Goal: Task Accomplishment & Management: Manage account settings

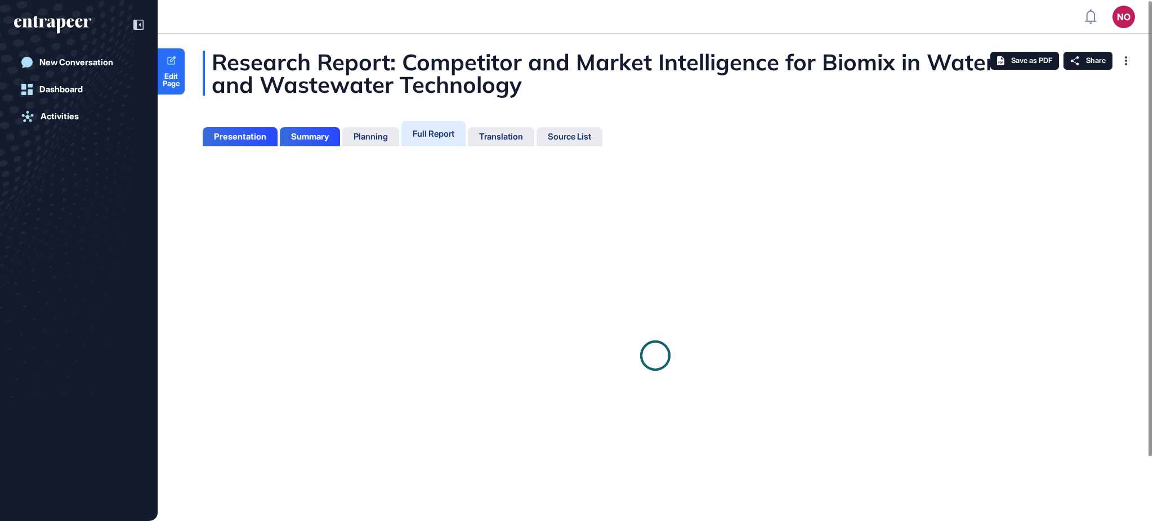
scroll to position [466, 2]
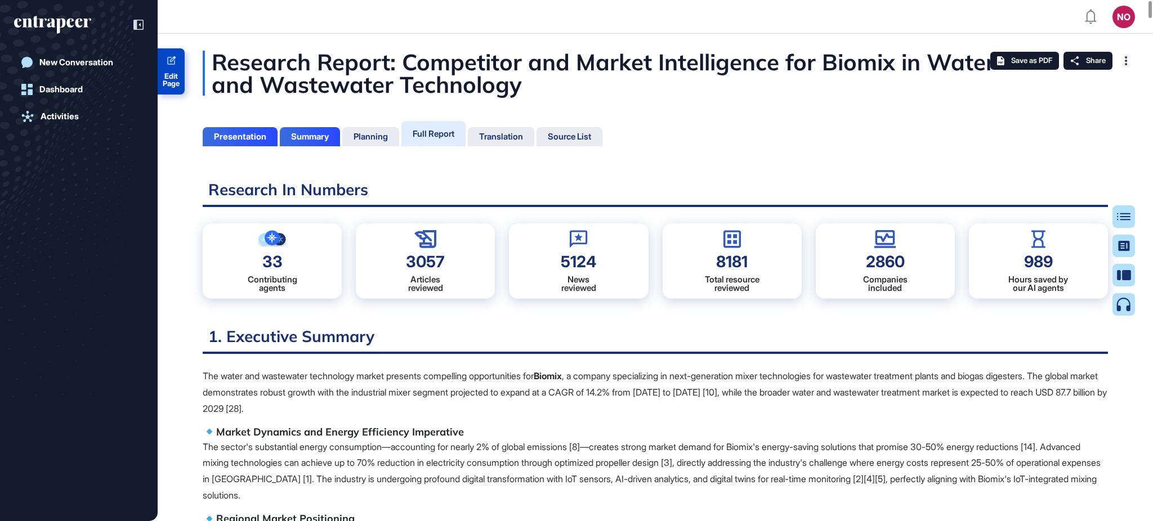
click at [171, 79] on span "Edit Page" at bounding box center [171, 80] width 27 height 15
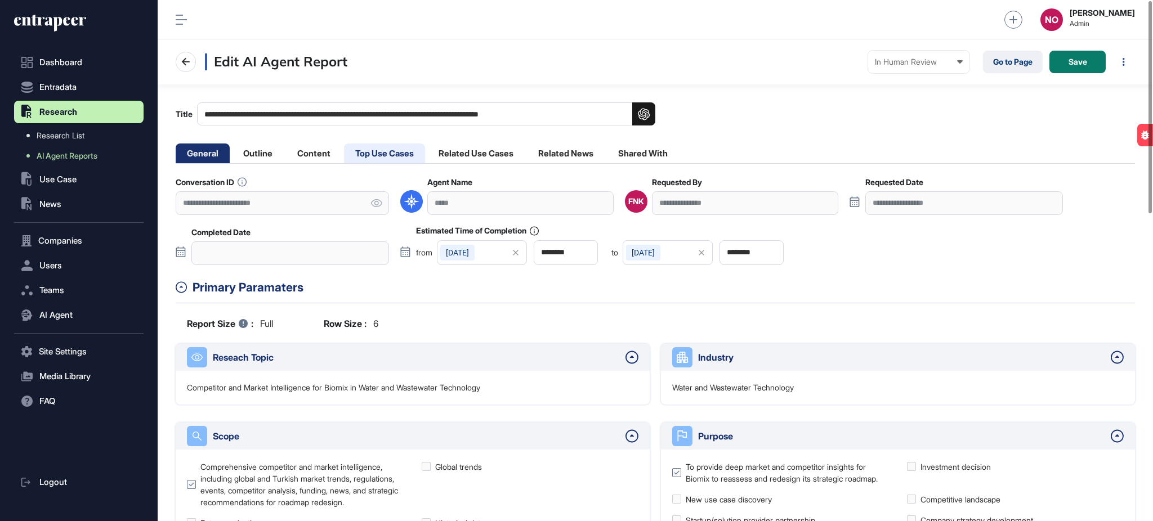
click at [383, 154] on li "Top Use Cases" at bounding box center [384, 154] width 81 height 20
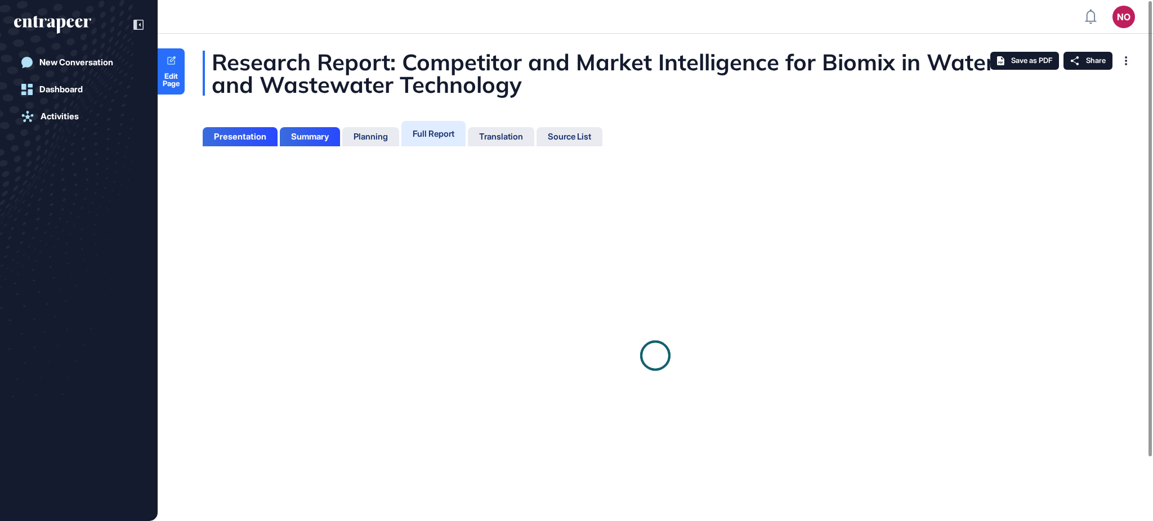
scroll to position [5, 1]
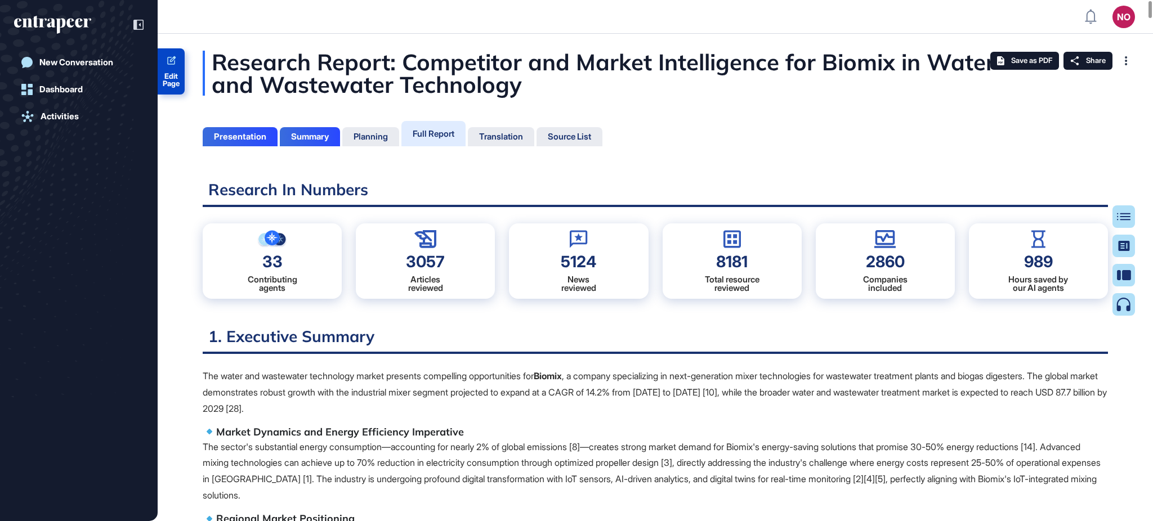
click at [173, 84] on span "Edit Page" at bounding box center [171, 80] width 27 height 15
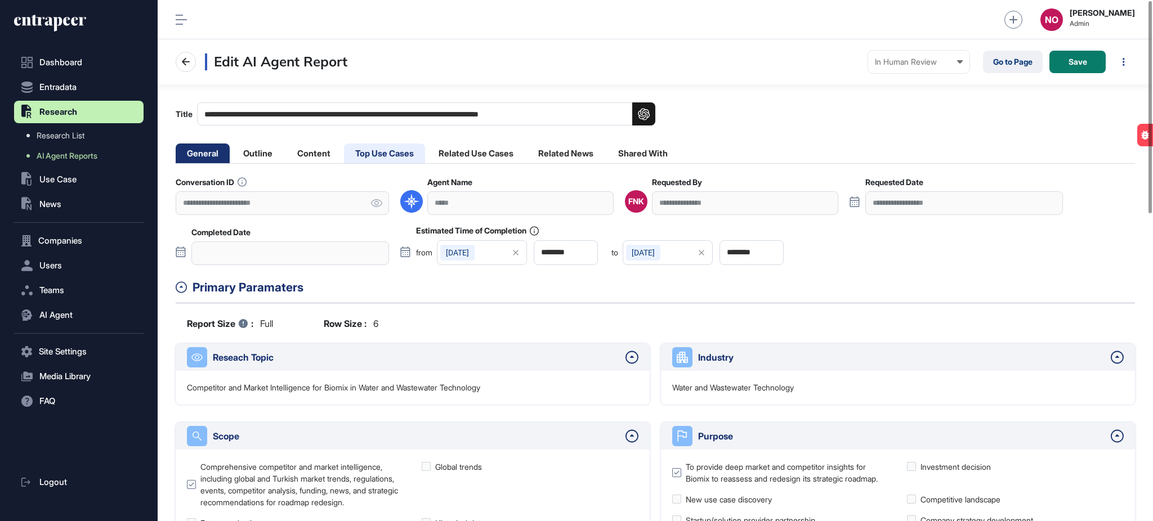
click at [399, 156] on li "Top Use Cases" at bounding box center [384, 154] width 81 height 20
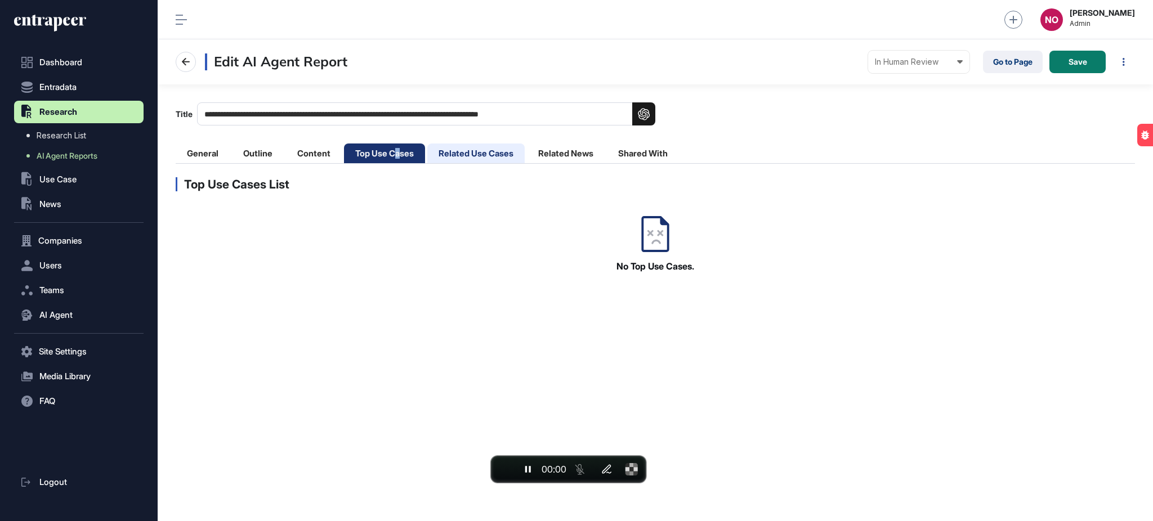
click at [482, 159] on li "Related Use Cases" at bounding box center [475, 154] width 97 height 20
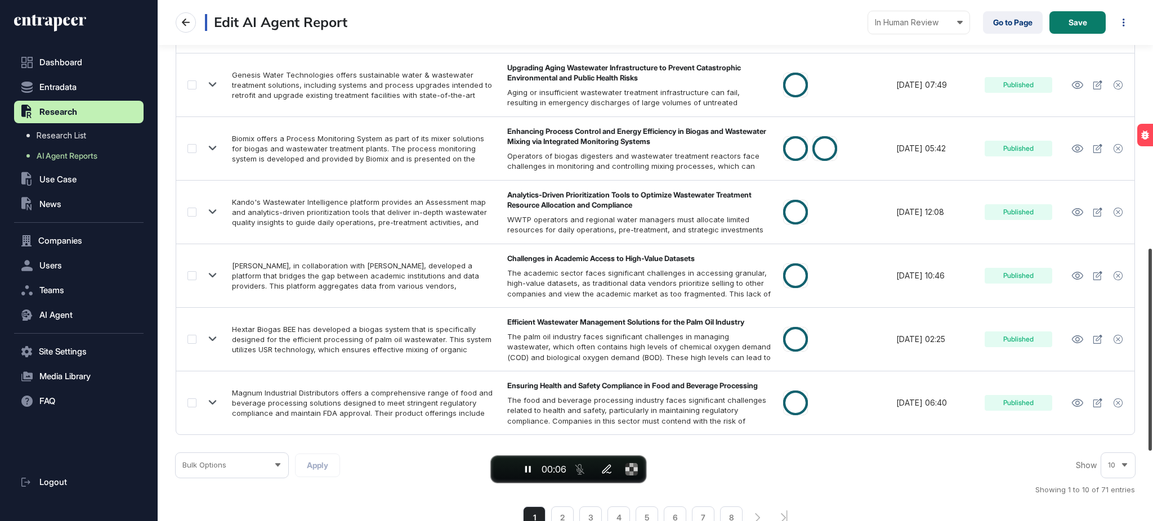
scroll to position [820, 0]
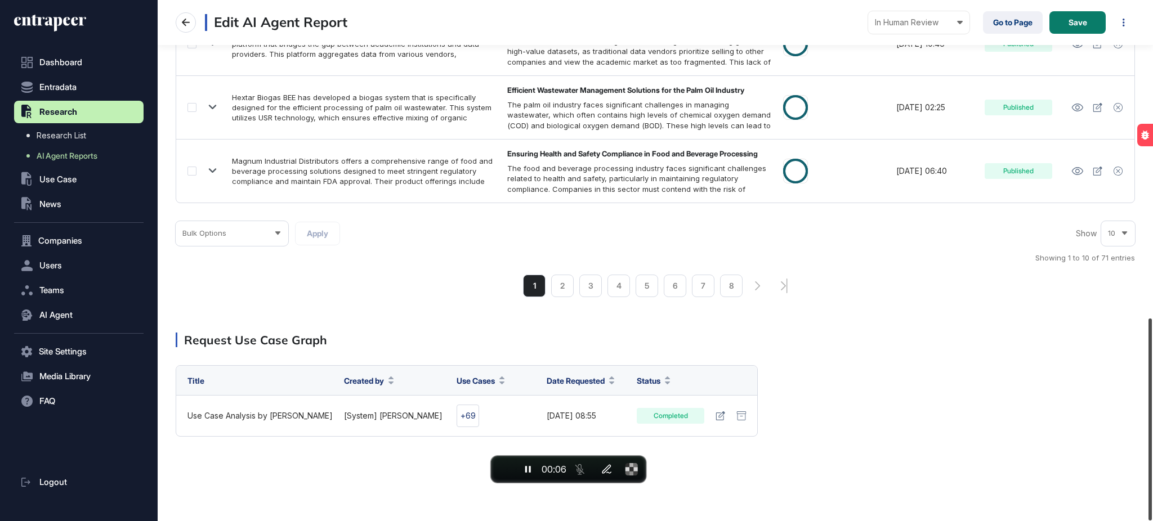
drag, startPoint x: 1123, startPoint y: 226, endPoint x: 1152, endPoint y: 435, distance: 211.4
click at [1152, 435] on div at bounding box center [1149, 420] width 3 height 202
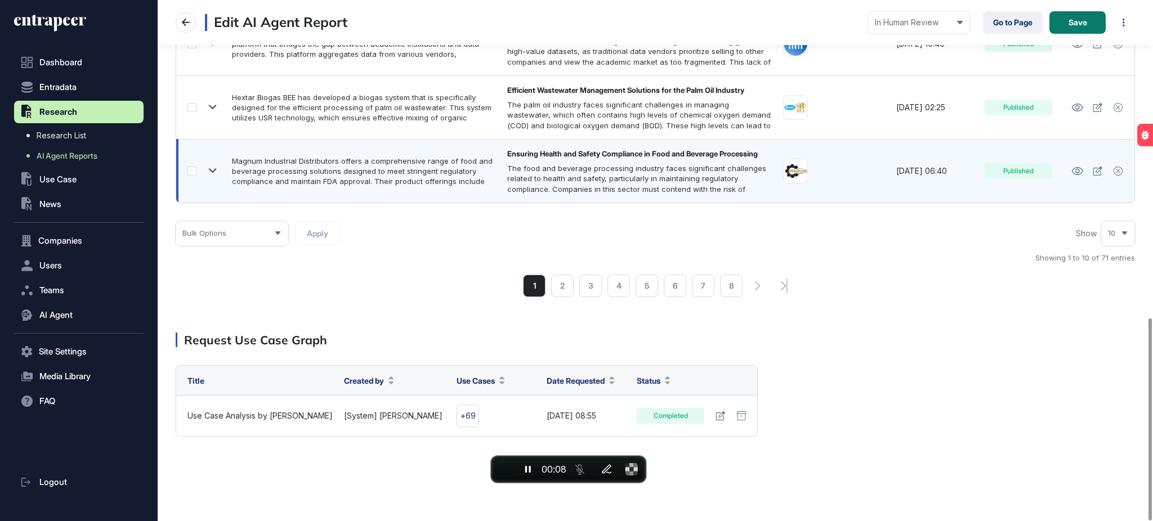
click at [194, 172] on label at bounding box center [191, 171] width 9 height 9
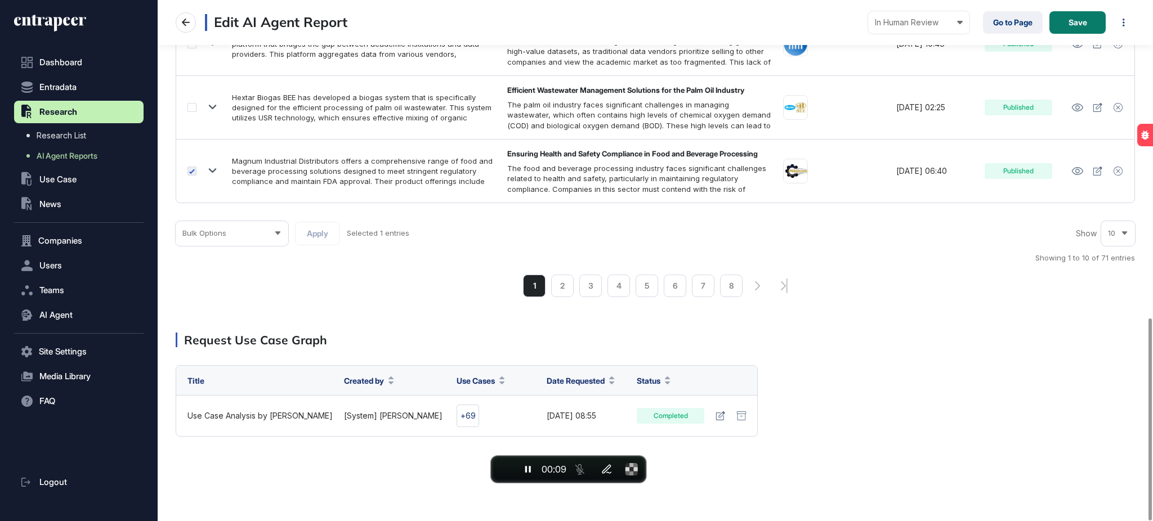
click at [221, 234] on span "Bulk Options" at bounding box center [204, 233] width 44 height 8
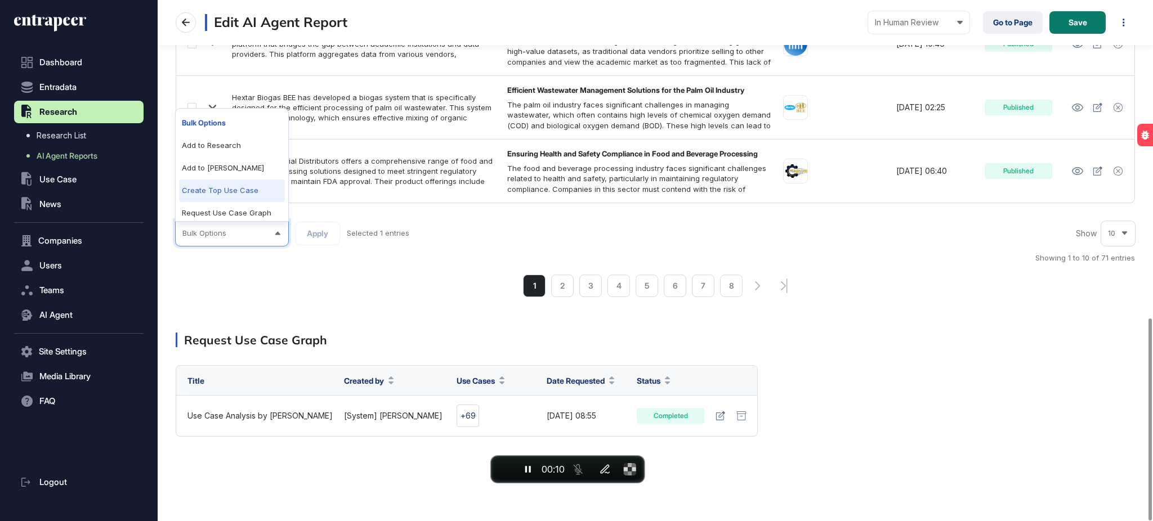
click at [232, 189] on li "Create Top Use Case" at bounding box center [232, 191] width 106 height 23
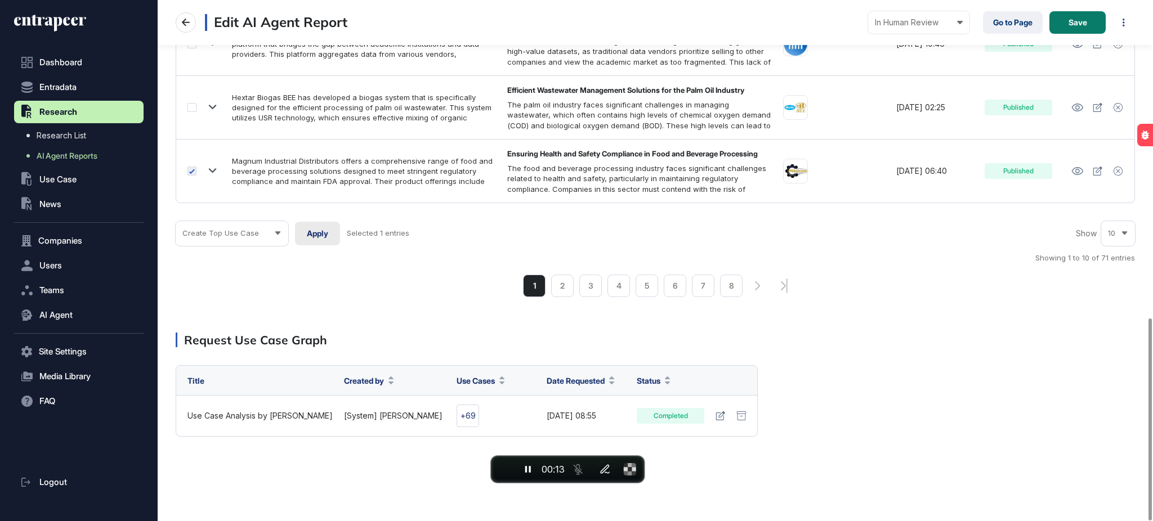
click at [308, 240] on button "Apply" at bounding box center [317, 234] width 45 height 24
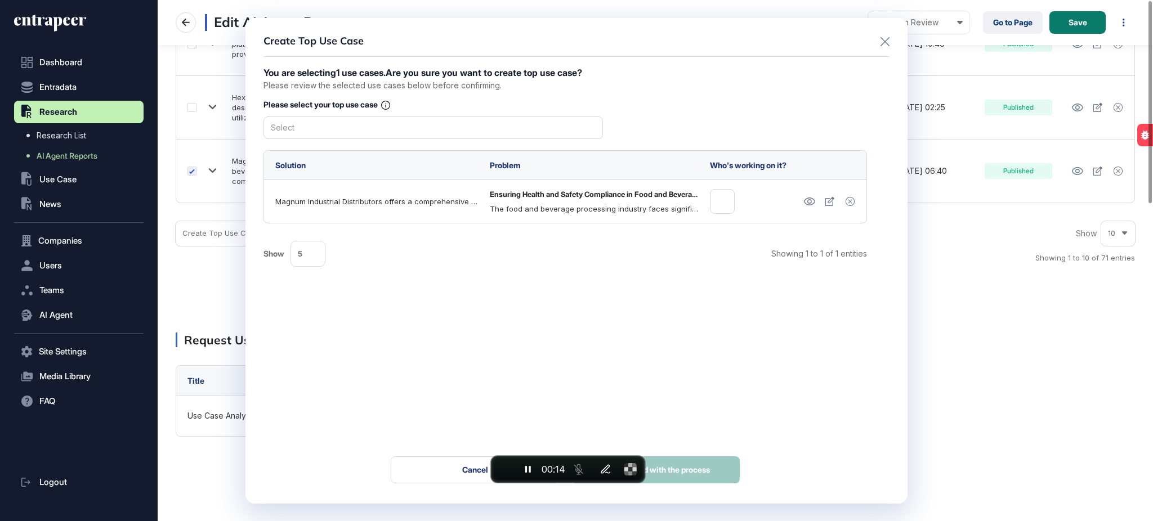
scroll to position [0, 0]
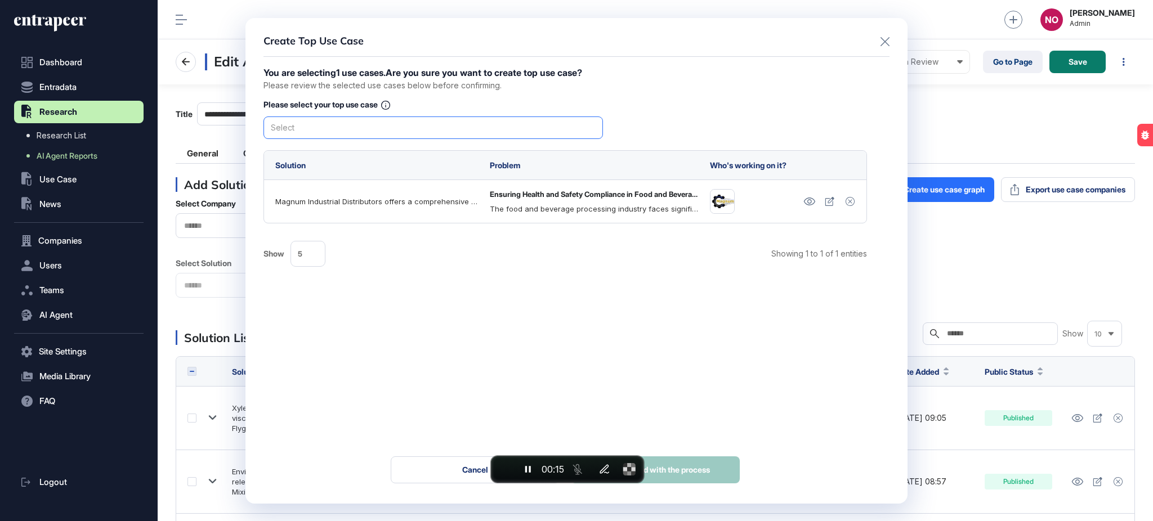
click at [339, 127] on div "Select" at bounding box center [432, 128] width 339 height 23
click at [321, 154] on div "Ensuring Health and Safety Compliance in Food and Beverage Processing" at bounding box center [432, 147] width 337 height 17
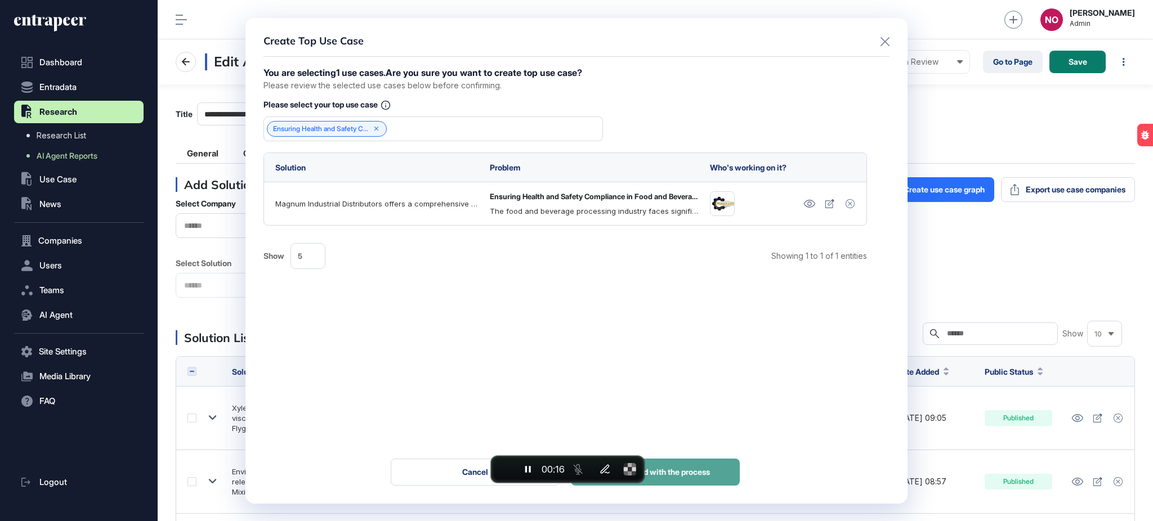
click at [714, 471] on button "Yes, proceed with the process" at bounding box center [655, 472] width 169 height 27
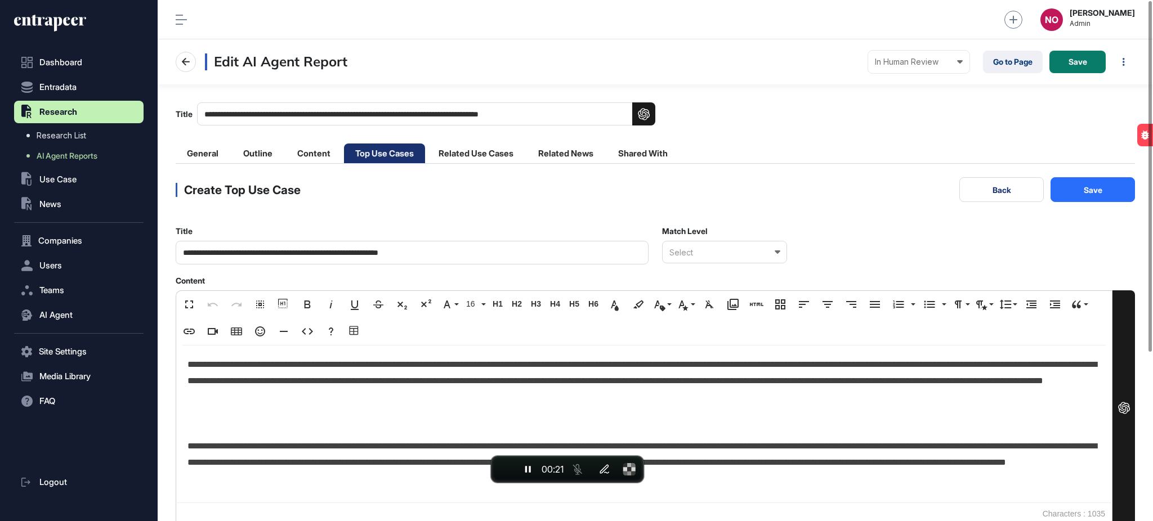
click at [688, 253] on div "Select" at bounding box center [724, 252] width 125 height 23
click at [686, 287] on div "Relevant" at bounding box center [724, 289] width 123 height 17
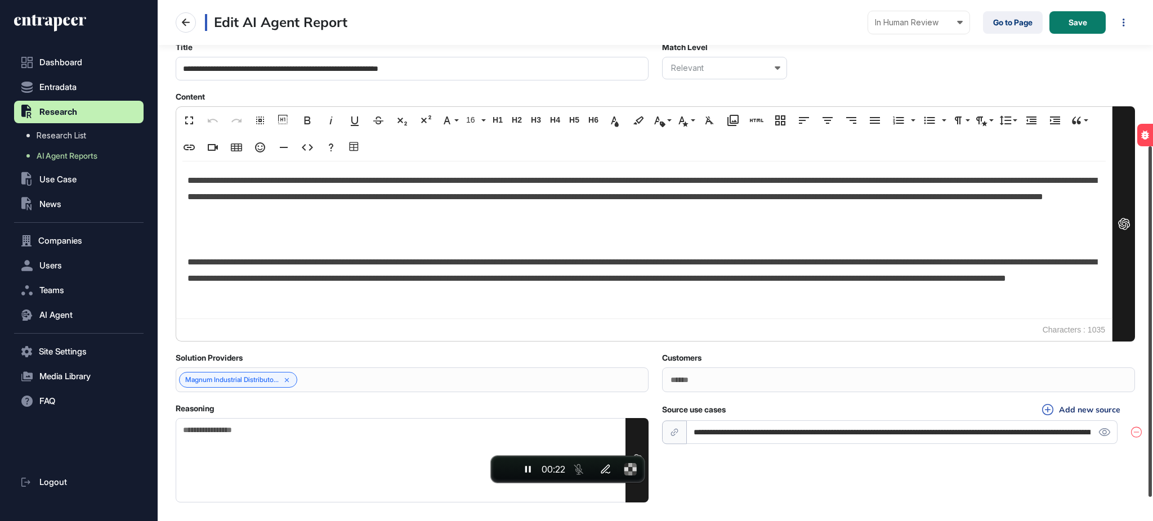
scroll to position [249, 0]
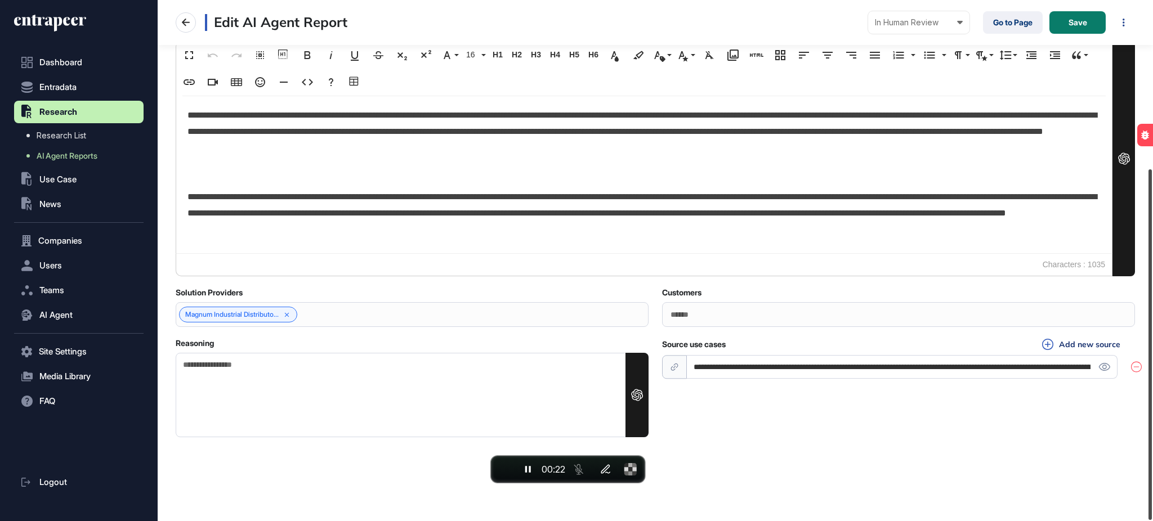
drag, startPoint x: 1152, startPoint y: 225, endPoint x: 1152, endPoint y: 390, distance: 164.9
click at [1152, 390] on div at bounding box center [1149, 344] width 3 height 351
click at [188, 200] on p "**********" at bounding box center [643, 213] width 913 height 48
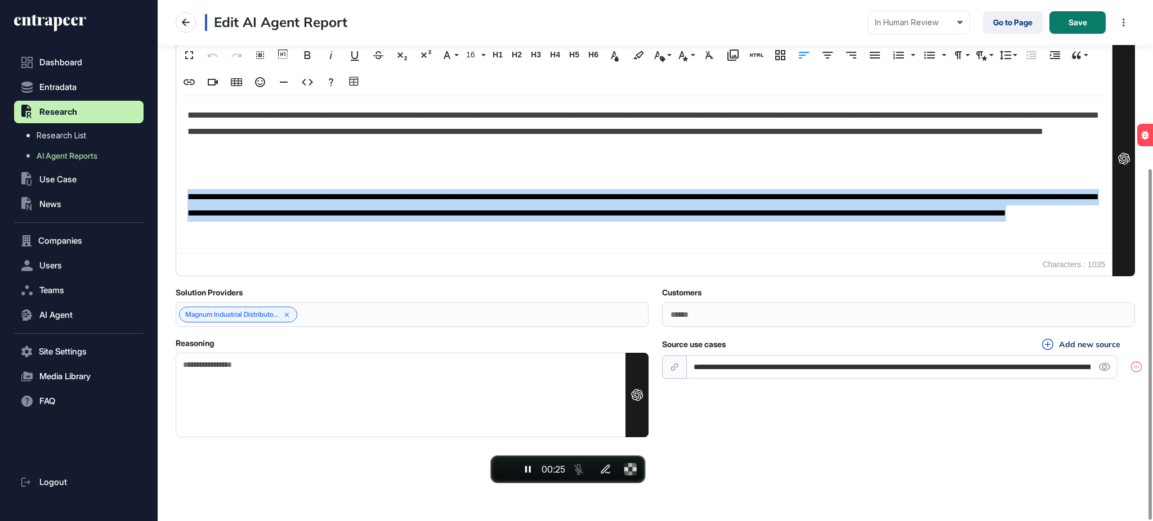
click at [188, 200] on p "**********" at bounding box center [643, 213] width 913 height 48
copy p "**********"
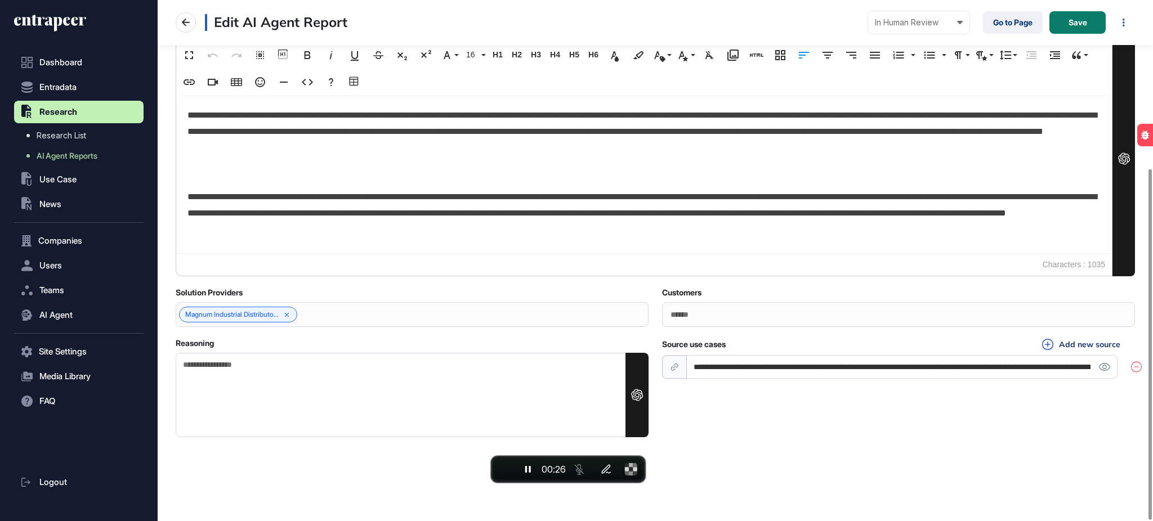
click at [247, 374] on textarea "Reasoning" at bounding box center [412, 395] width 473 height 84
paste textarea "**********"
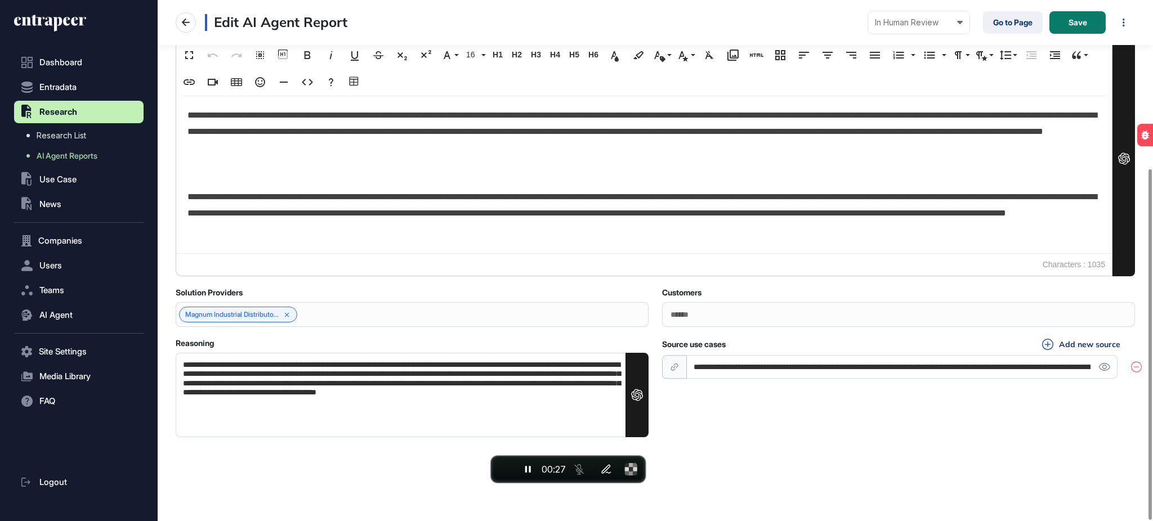
scroll to position [0, 0]
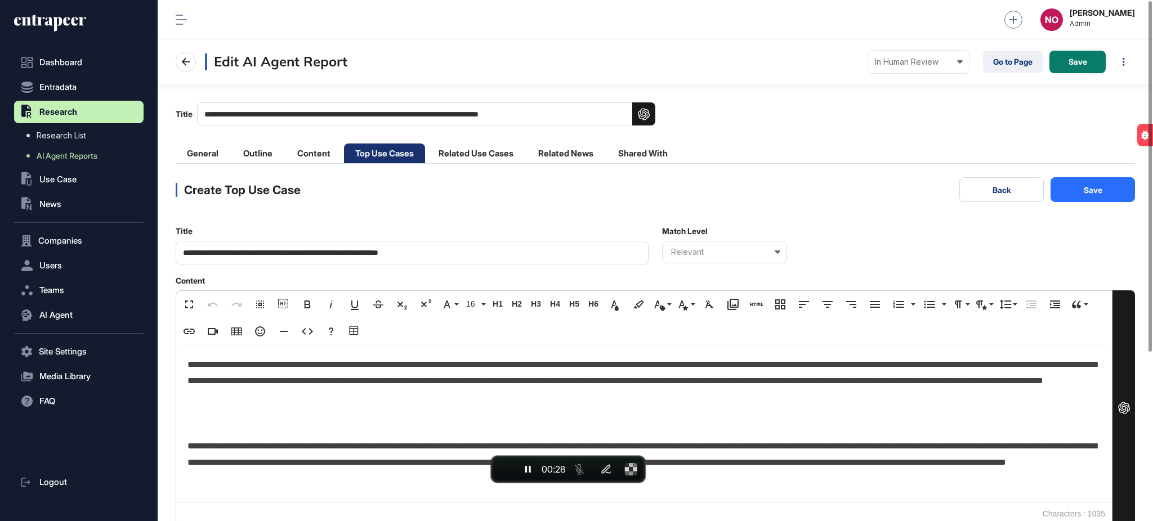
type textarea "**********"
click at [1062, 192] on button "Save" at bounding box center [1092, 189] width 84 height 25
click at [1010, 189] on button "Back" at bounding box center [1001, 189] width 84 height 25
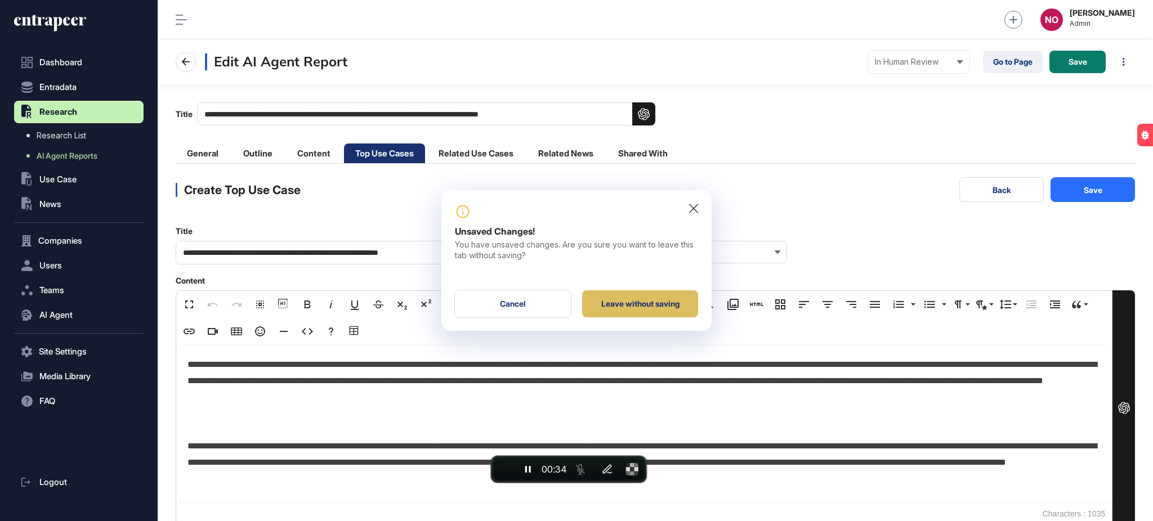
click at [657, 305] on div "Leave without saving" at bounding box center [640, 303] width 116 height 27
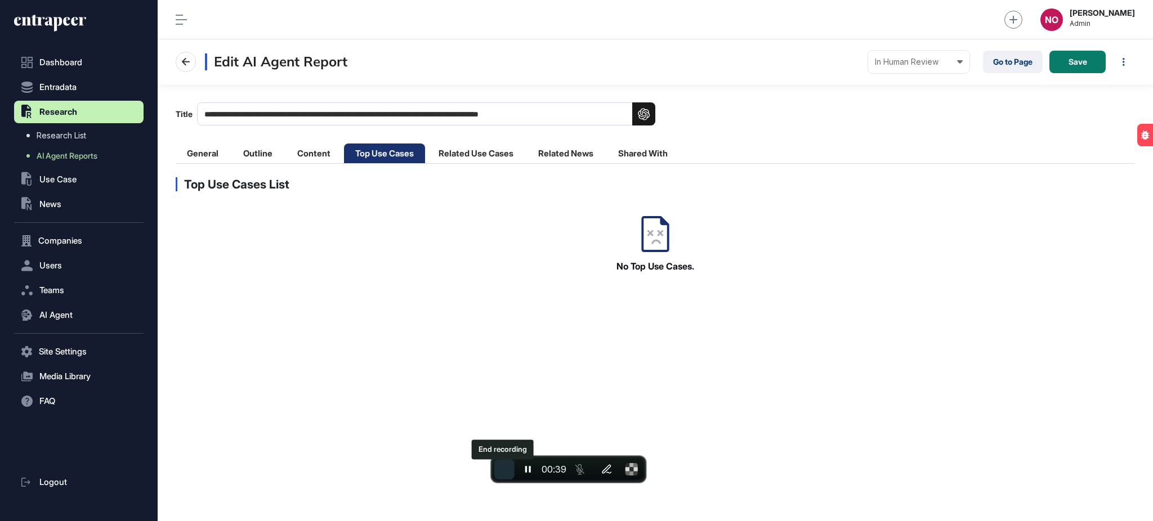
click at [504, 469] on span "End recording" at bounding box center [504, 469] width 0 height 0
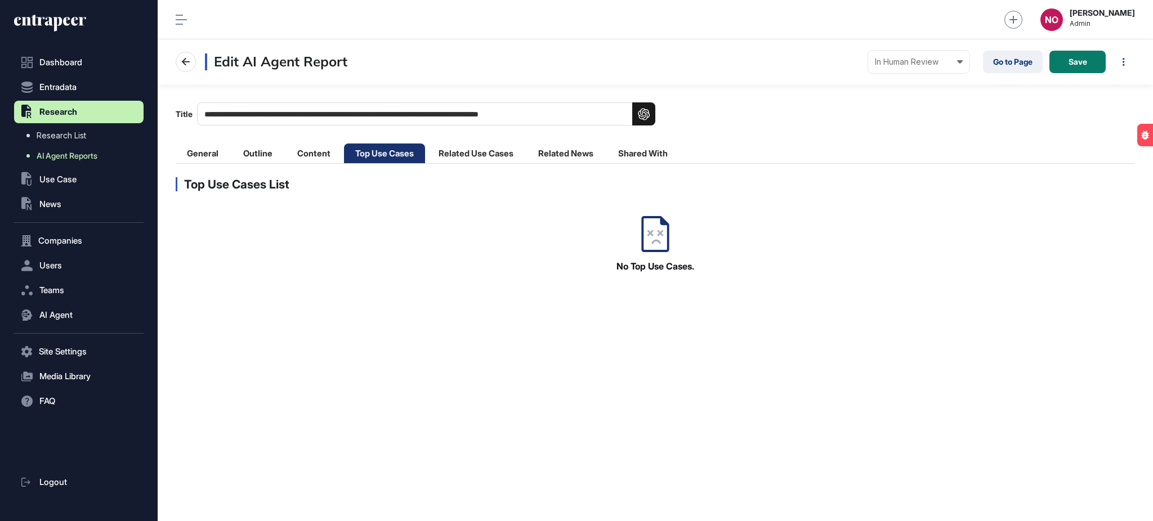
click at [64, 153] on span "AI Agent Reports" at bounding box center [67, 155] width 61 height 9
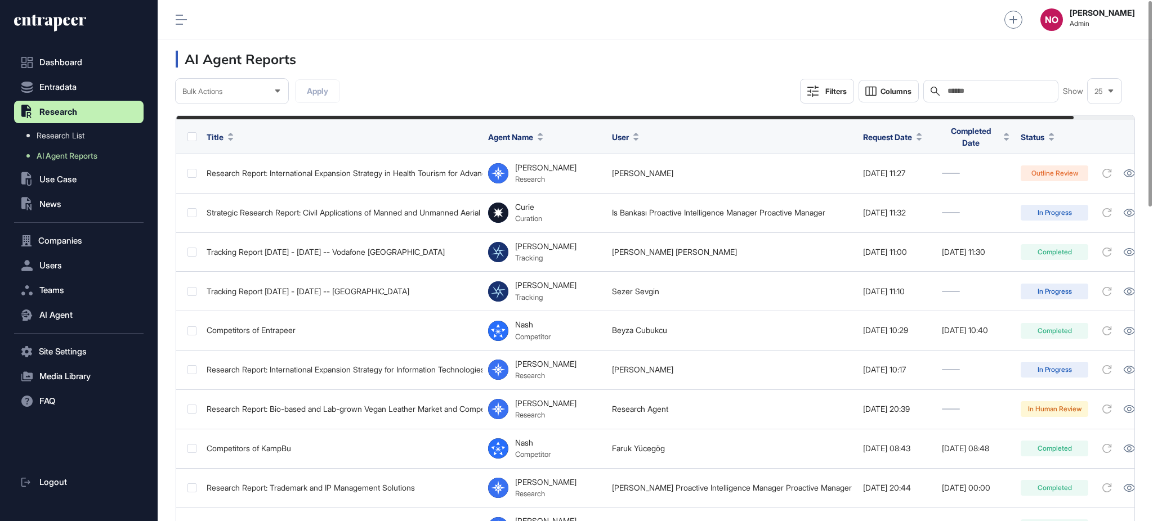
click at [825, 91] on div "Filters" at bounding box center [835, 91] width 21 height 9
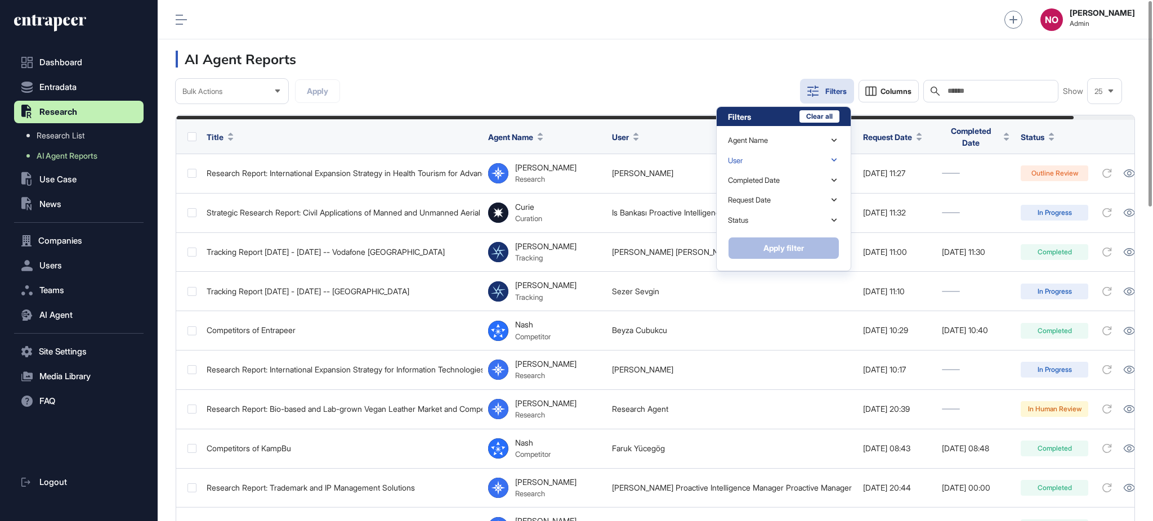
click at [787, 156] on div "User" at bounding box center [783, 160] width 111 height 20
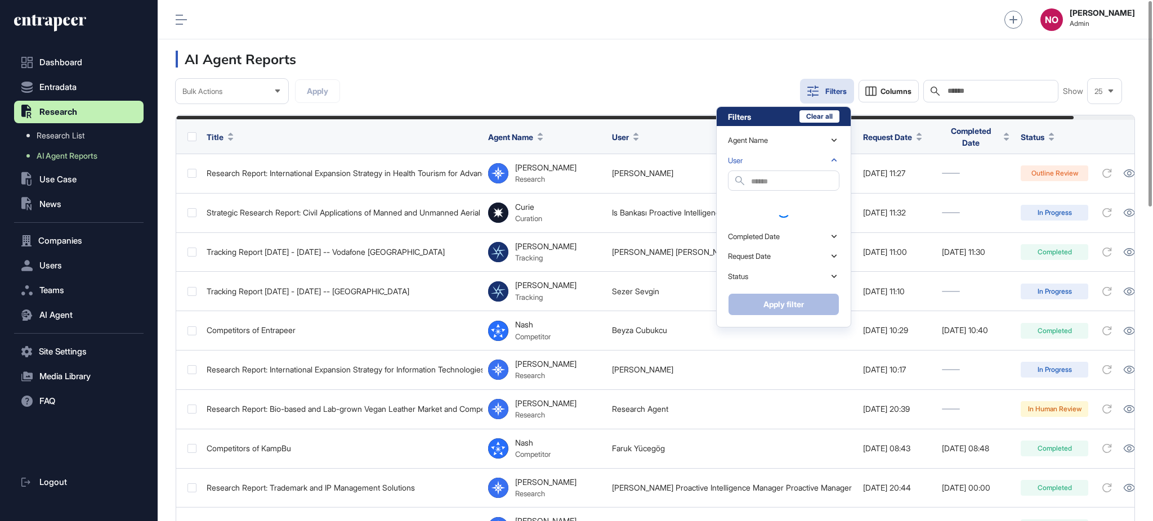
click at [763, 179] on input "text" at bounding box center [795, 181] width 88 height 15
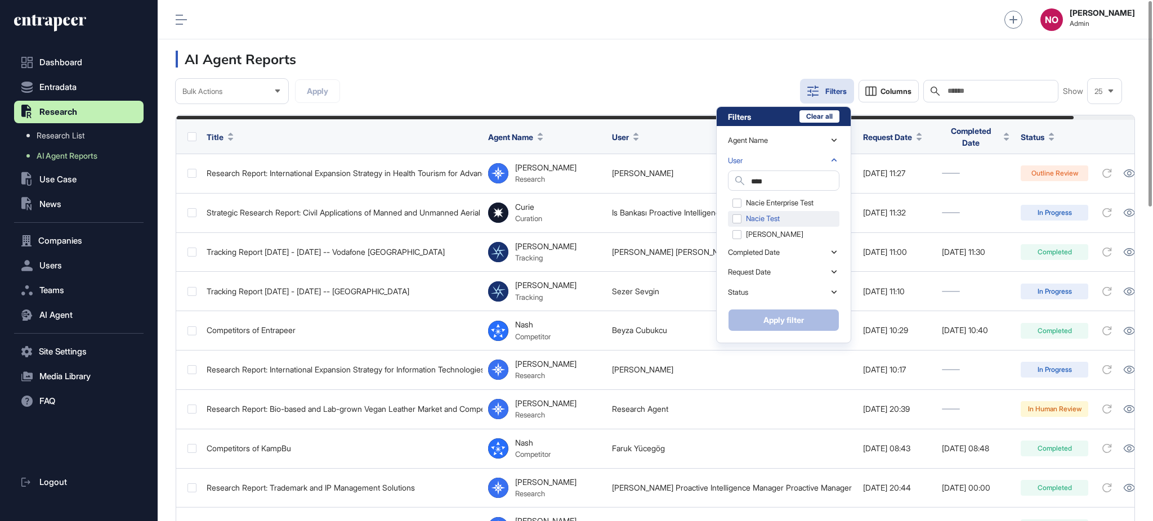
type input "****"
click at [762, 220] on div "Nacie Test" at bounding box center [783, 219] width 111 height 16
click at [758, 231] on div "[PERSON_NAME]" at bounding box center [783, 235] width 111 height 16
click at [751, 219] on div "Nacie Test" at bounding box center [783, 219] width 111 height 16
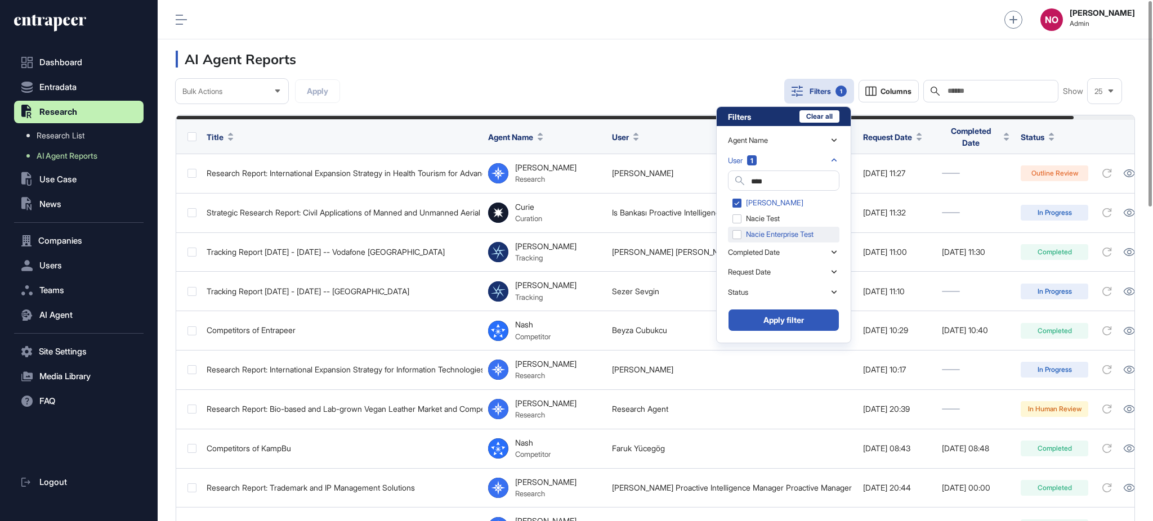
click at [785, 231] on div "Nacie Enterprise Test" at bounding box center [783, 235] width 111 height 16
click at [794, 326] on button "Apply filter" at bounding box center [783, 320] width 111 height 23
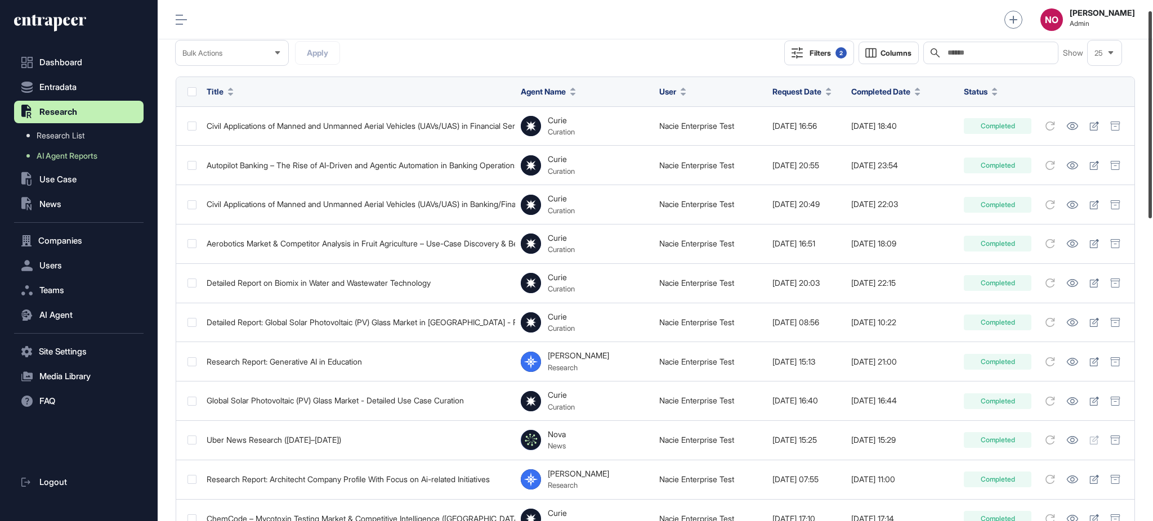
drag, startPoint x: 1152, startPoint y: 217, endPoint x: 1152, endPoint y: 227, distance: 10.1
click at [1152, 218] on div at bounding box center [1149, 114] width 3 height 207
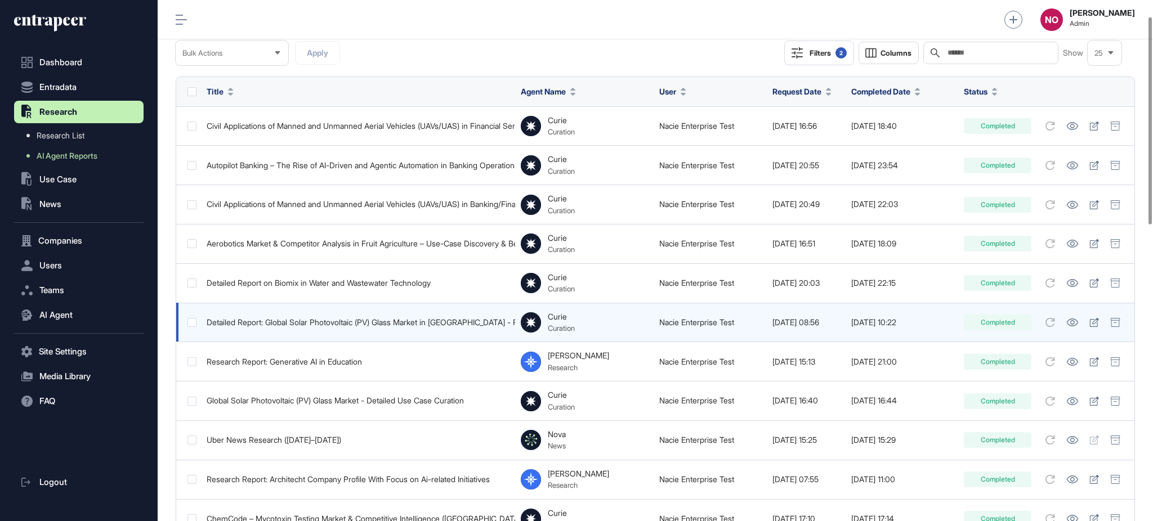
scroll to position [41, 0]
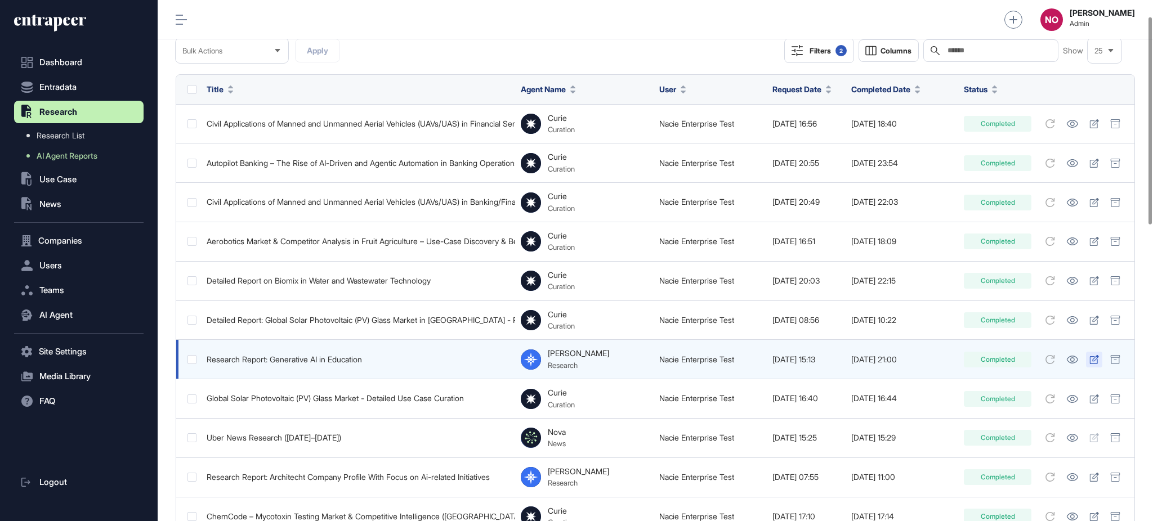
click at [1092, 359] on icon at bounding box center [1094, 359] width 10 height 9
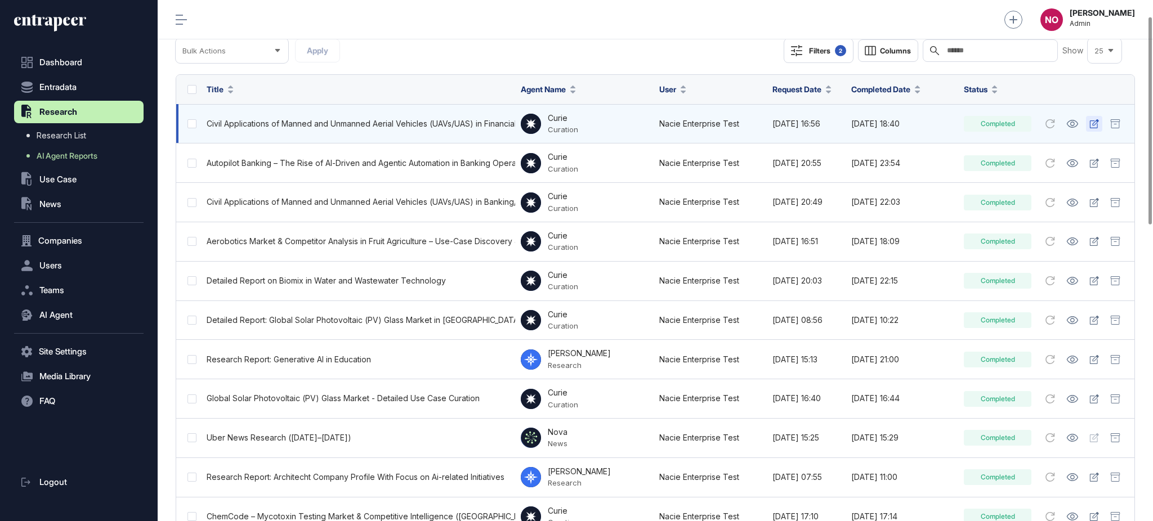
click at [1090, 127] on icon at bounding box center [1094, 123] width 9 height 9
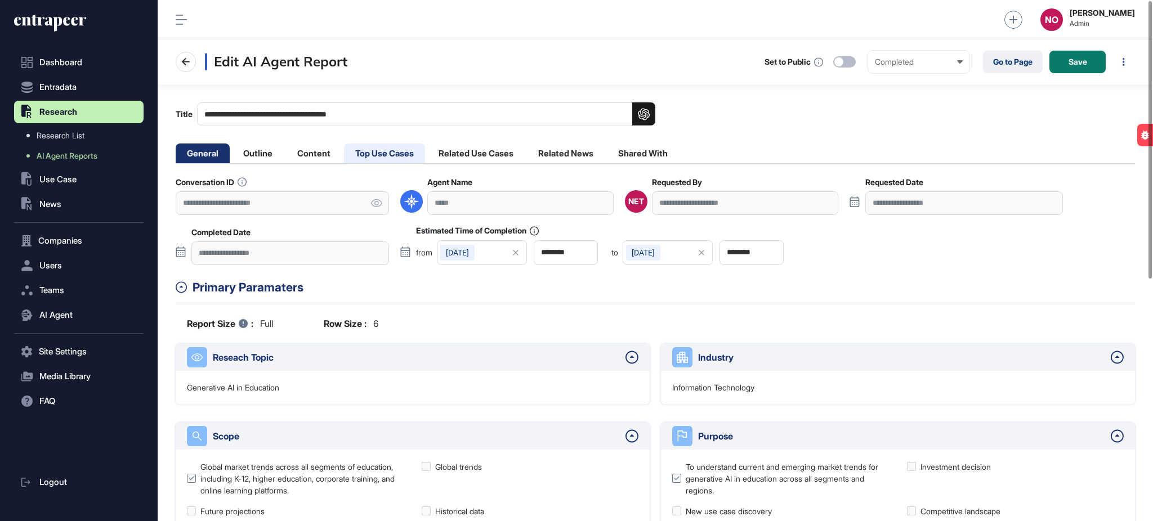
click at [392, 154] on li "Top Use Cases" at bounding box center [384, 154] width 81 height 20
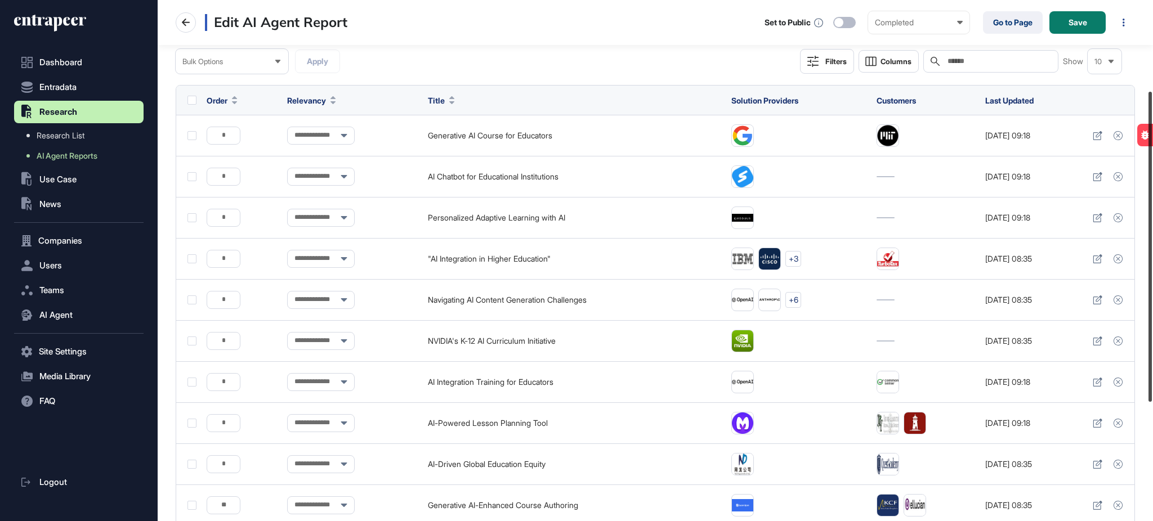
scroll to position [151, 0]
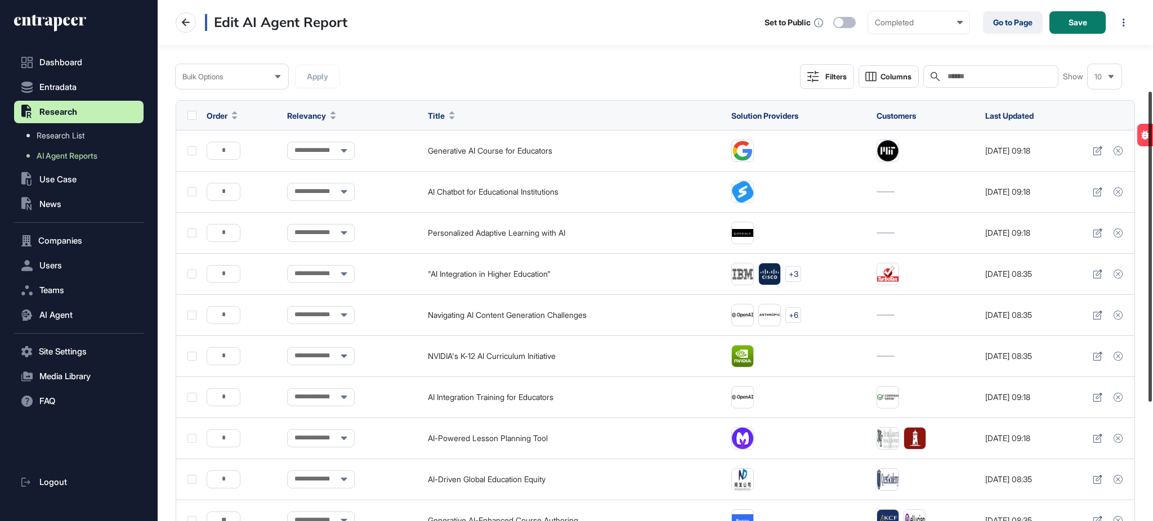
drag, startPoint x: 1152, startPoint y: 178, endPoint x: 1152, endPoint y: 262, distance: 83.9
click at [1152, 262] on div at bounding box center [1149, 247] width 3 height 310
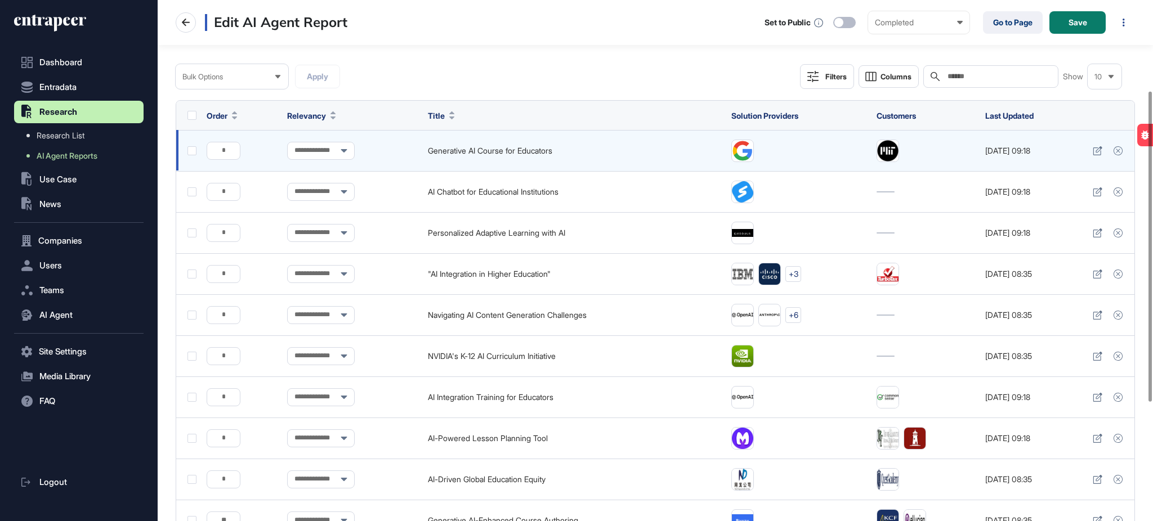
click at [194, 152] on label at bounding box center [191, 150] width 9 height 9
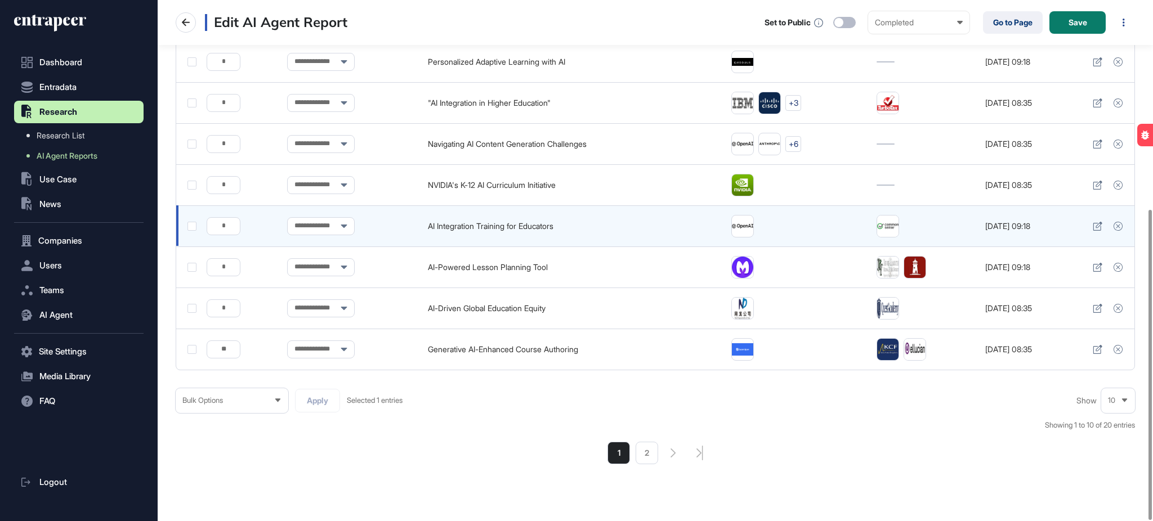
scroll to position [350, 0]
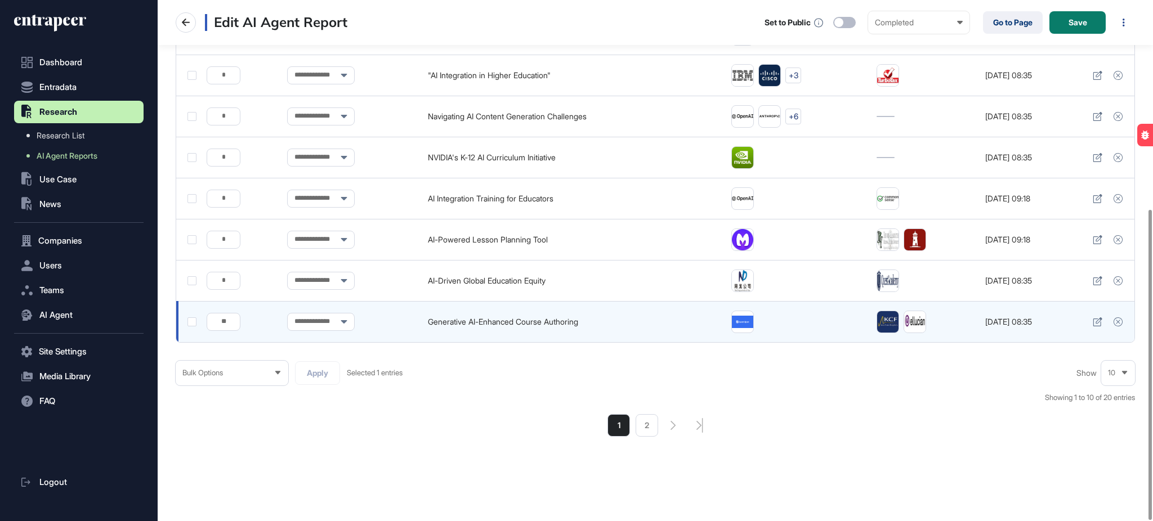
click at [192, 323] on label at bounding box center [191, 321] width 9 height 9
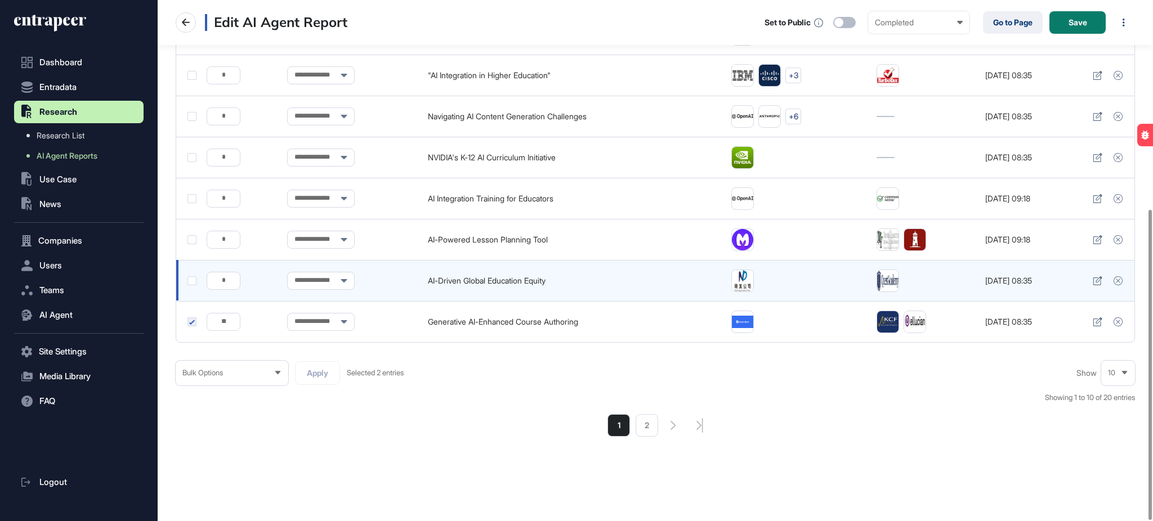
click at [190, 280] on label at bounding box center [191, 280] width 9 height 9
click at [193, 282] on label at bounding box center [191, 280] width 9 height 9
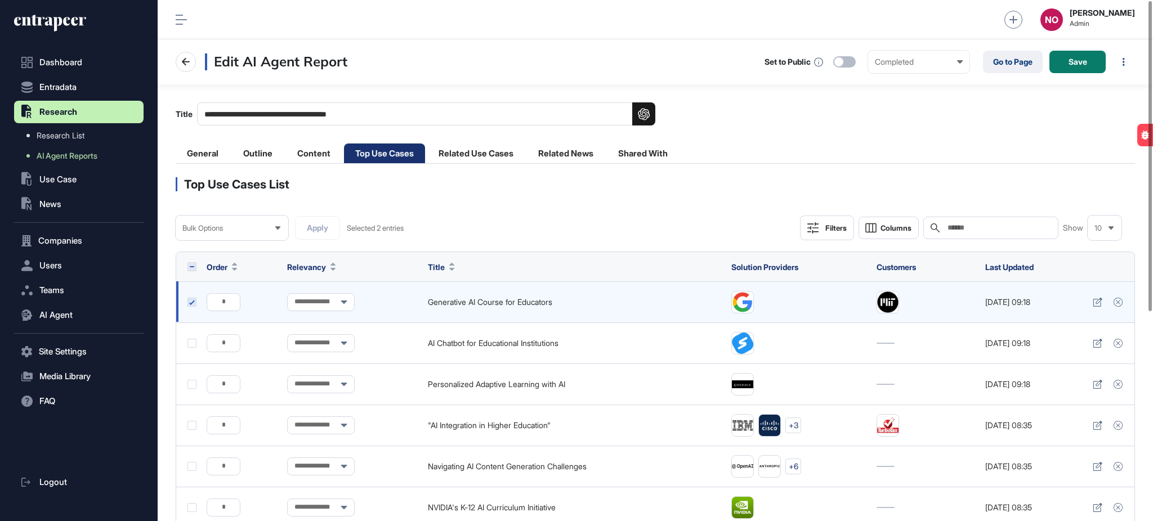
click at [188, 307] on td at bounding box center [188, 301] width 25 height 41
click at [190, 305] on label at bounding box center [191, 302] width 9 height 9
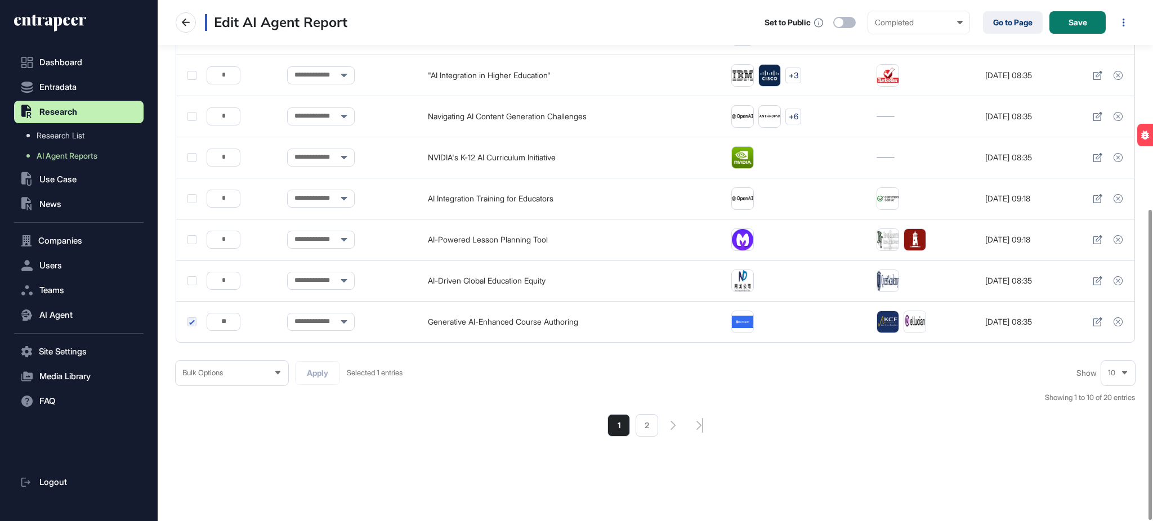
click at [248, 377] on div "Bulk Options" at bounding box center [232, 373] width 113 height 22
click at [474, 414] on div "Bulk Options Bulk Options Add to Reese Archive Apply Selected 1 entries Show 10…" at bounding box center [655, 399] width 959 height 77
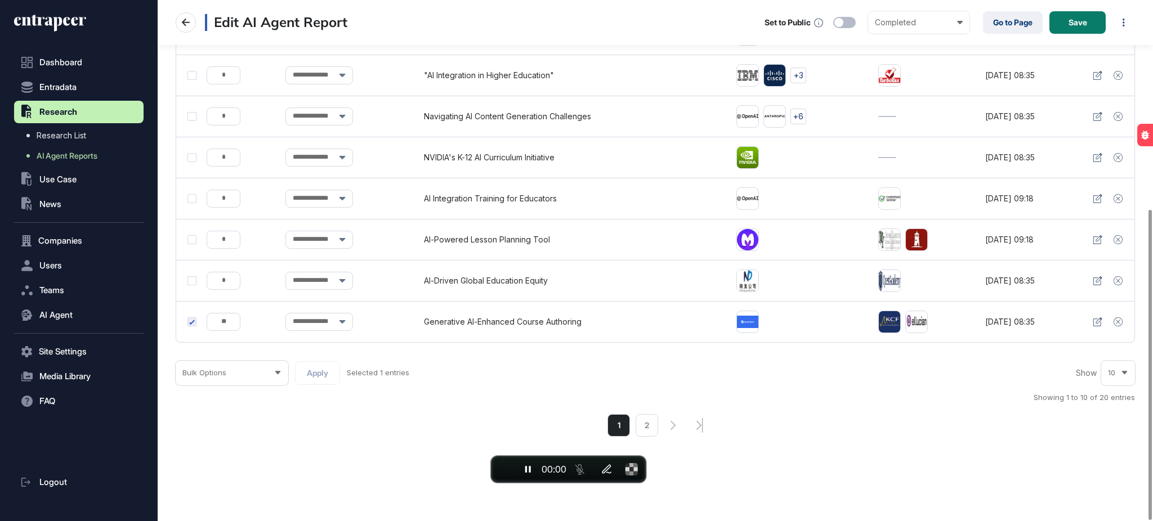
click at [218, 376] on span "Bulk Options" at bounding box center [204, 373] width 44 height 8
click at [241, 329] on li "Add to [PERSON_NAME]" at bounding box center [232, 323] width 106 height 23
click at [338, 375] on input "text" at bounding box center [393, 373] width 182 height 10
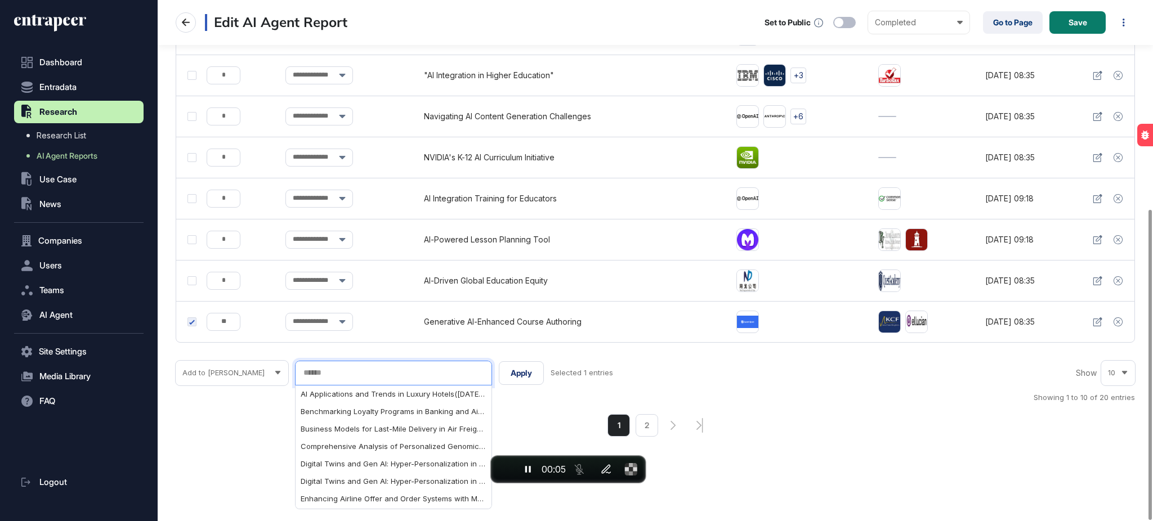
paste input "**********"
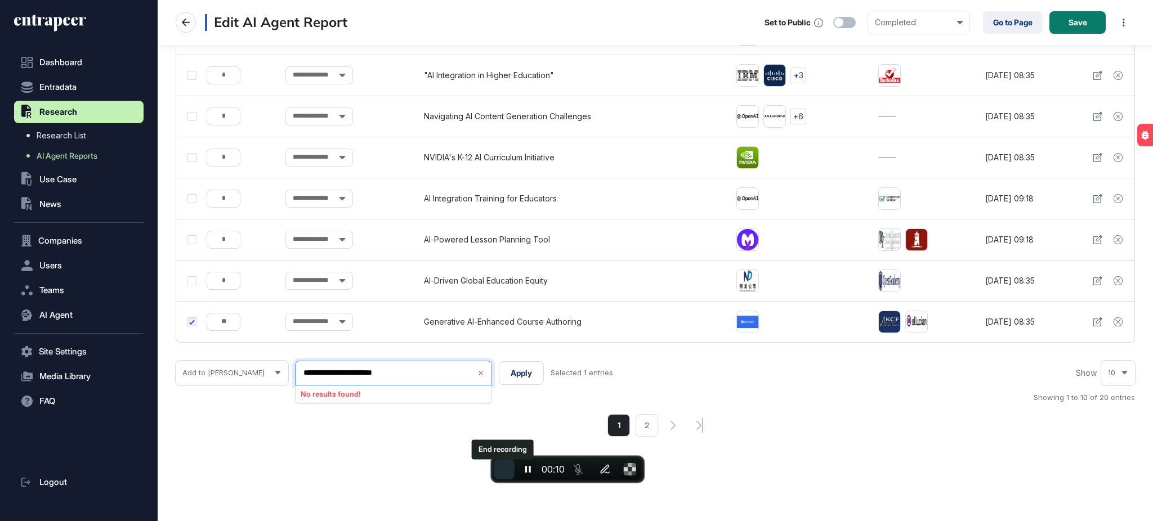
type input "**********"
click at [504, 469] on span "End recording" at bounding box center [504, 469] width 0 height 0
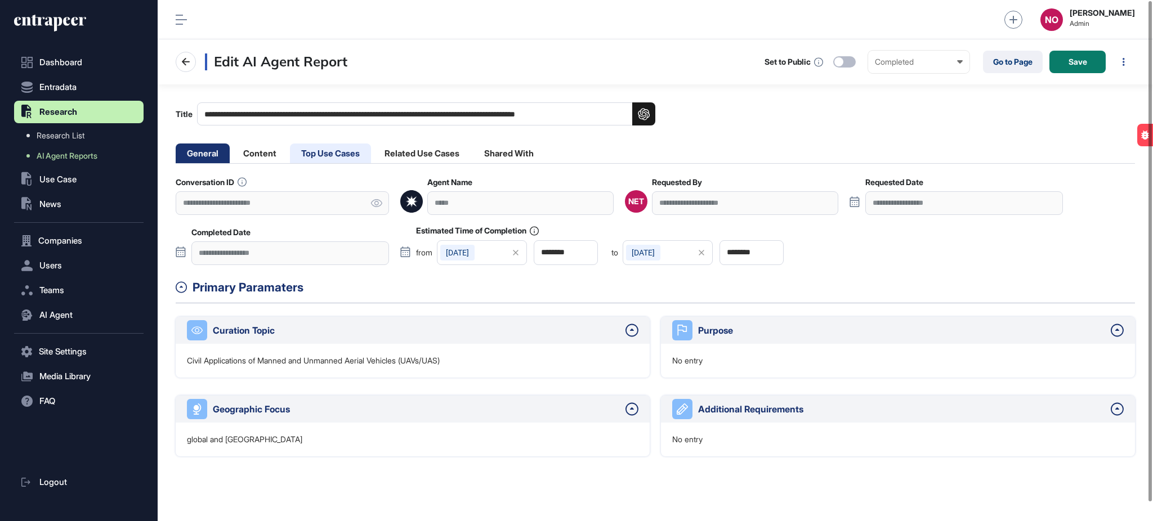
click at [335, 153] on li "Top Use Cases" at bounding box center [330, 154] width 81 height 20
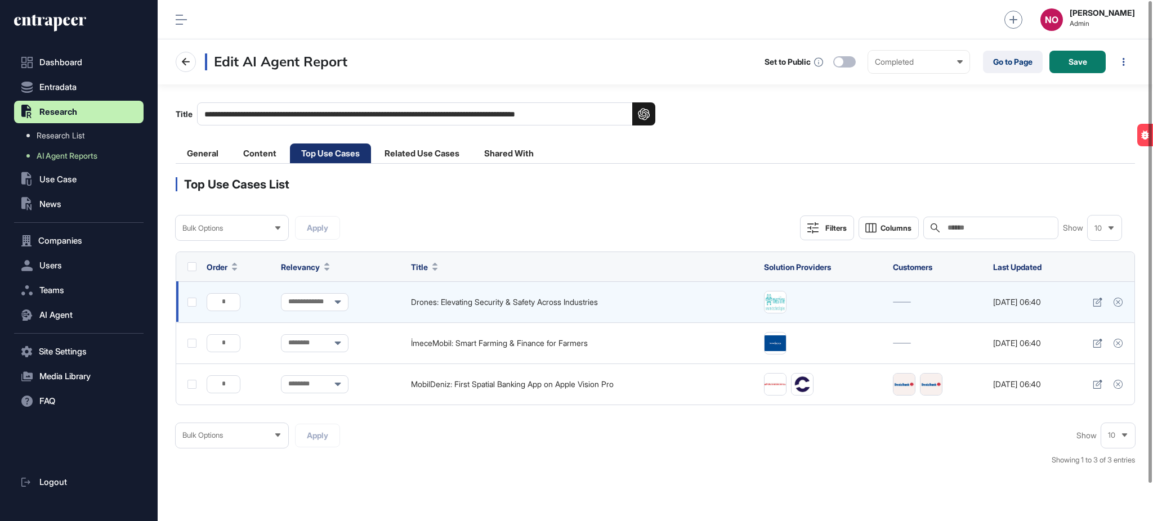
click at [193, 303] on label at bounding box center [191, 302] width 9 height 9
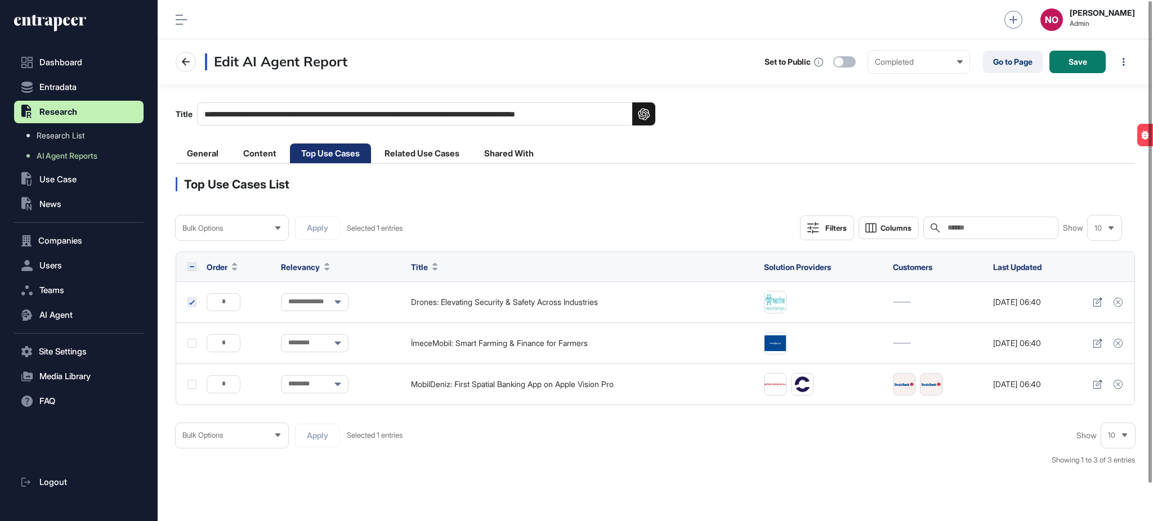
click at [233, 439] on div "Bulk Options" at bounding box center [232, 435] width 113 height 22
click at [244, 392] on li "Add to [PERSON_NAME]" at bounding box center [232, 386] width 106 height 23
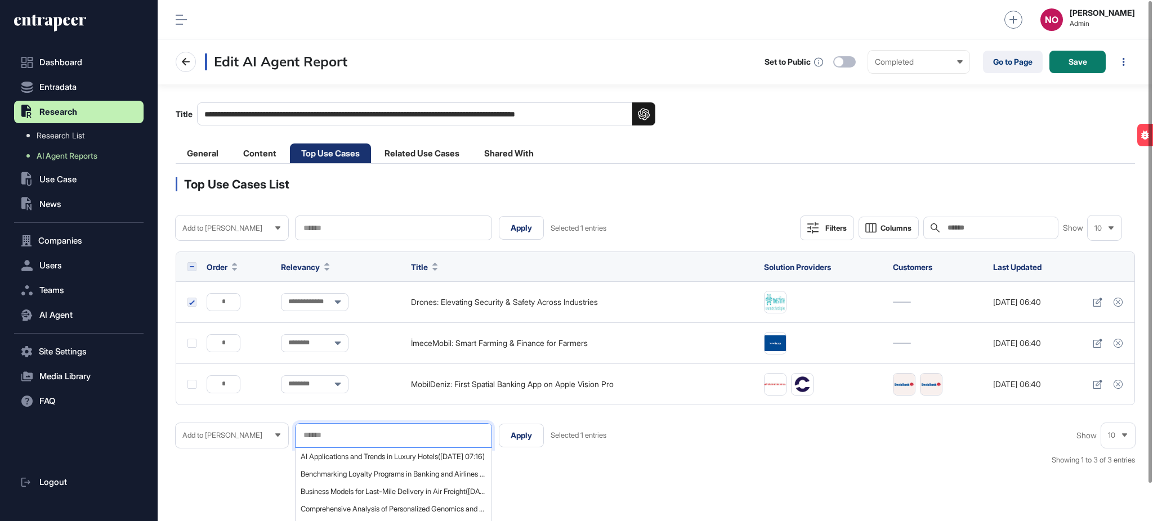
click at [340, 432] on input "text" at bounding box center [393, 436] width 182 height 10
paste input "**********"
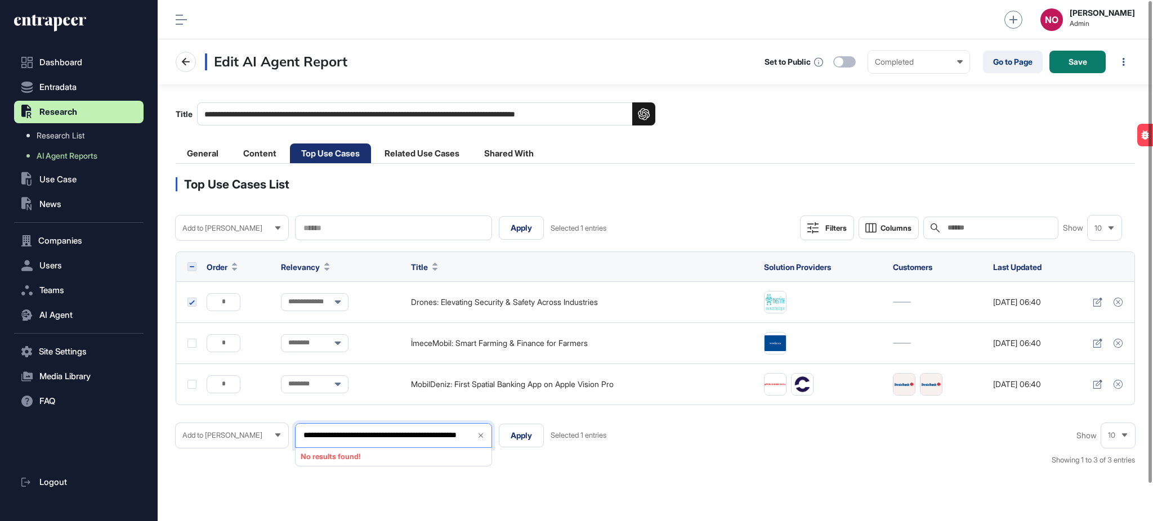
type input "**********"
click at [482, 433] on icon at bounding box center [481, 436] width 8 height 8
click at [326, 437] on div at bounding box center [393, 435] width 197 height 25
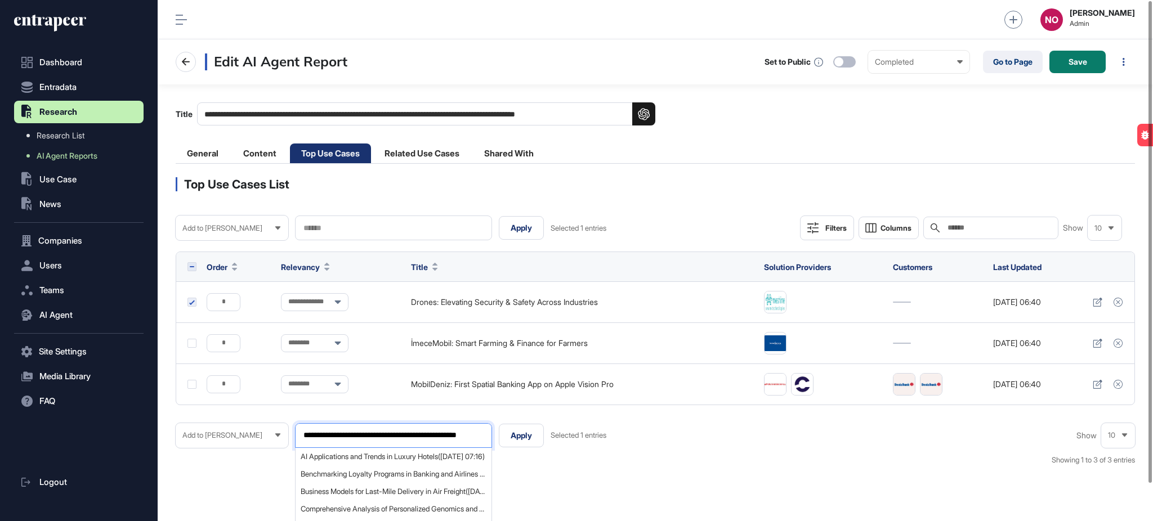
click at [340, 437] on input "**********" at bounding box center [393, 436] width 182 height 10
paste input "**********"
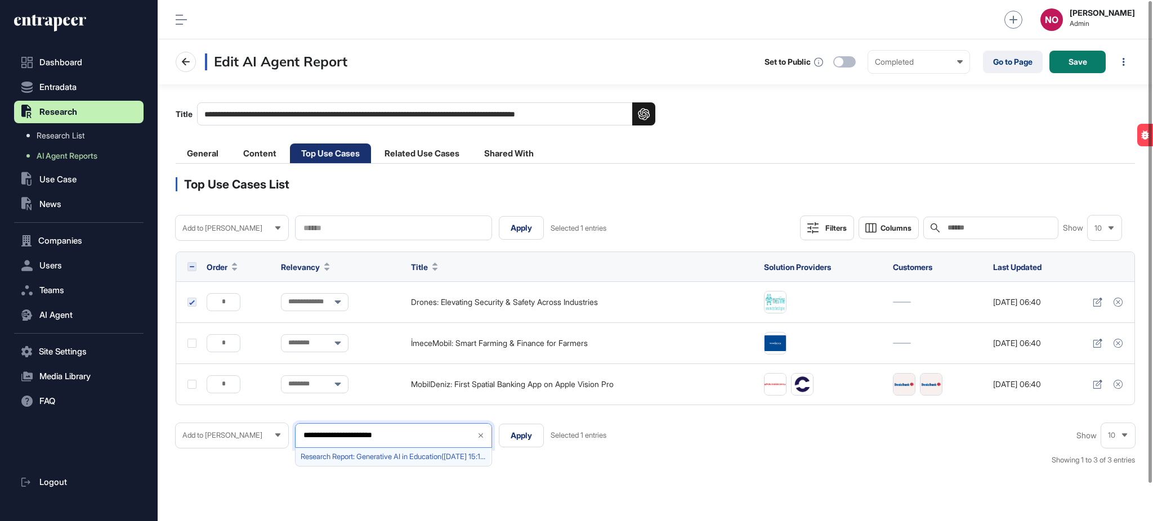
type input "**********"
click at [338, 459] on span "Research Report: Generative AI in Education([DATE] 15:13)" at bounding box center [393, 457] width 185 height 8
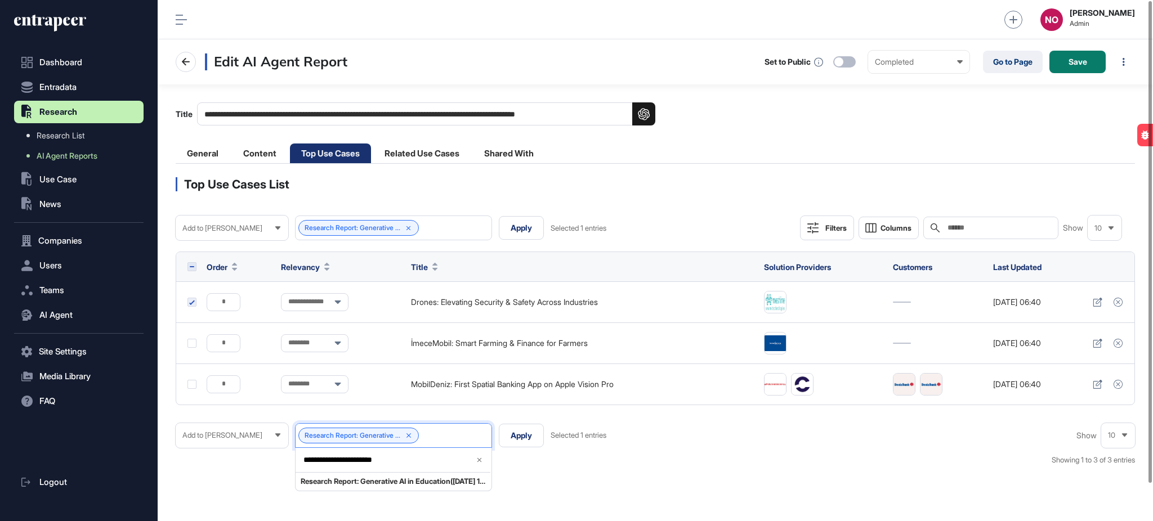
click at [484, 198] on div "**********" at bounding box center [655, 326] width 959 height 299
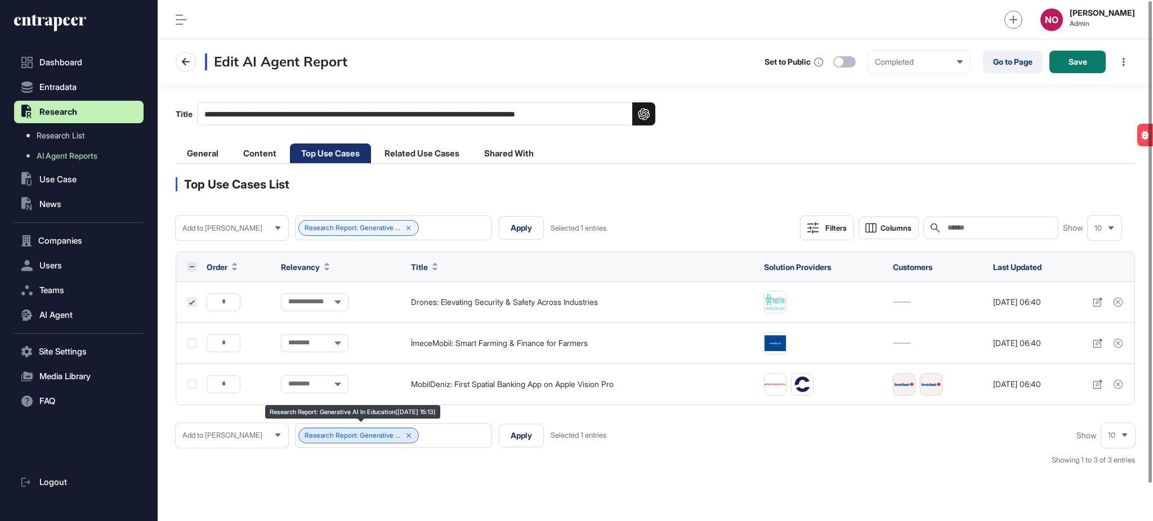
click at [411, 437] on icon at bounding box center [408, 435] width 5 height 5
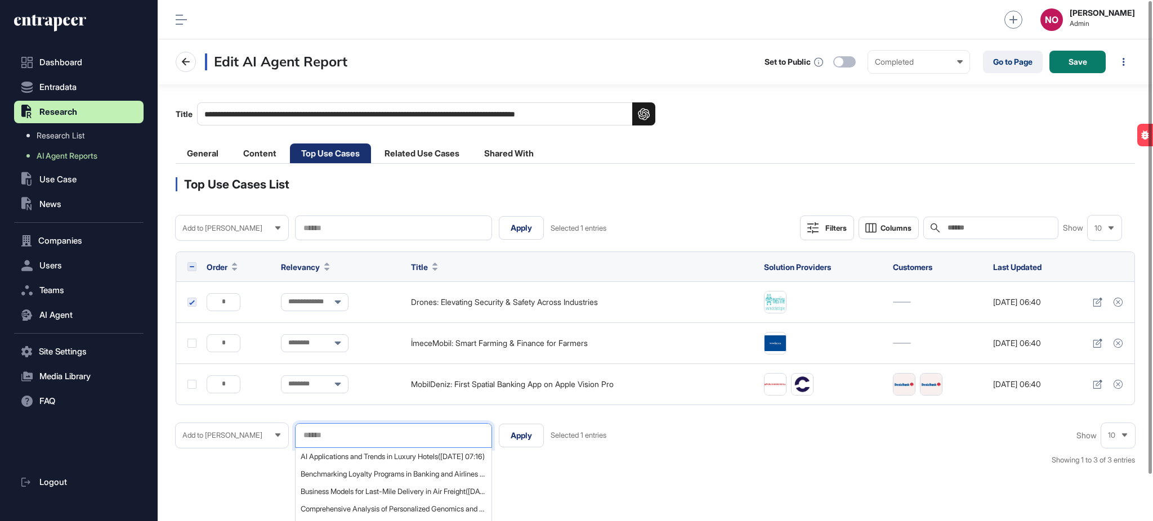
click at [358, 437] on input "text" at bounding box center [393, 436] width 182 height 10
paste input "**********"
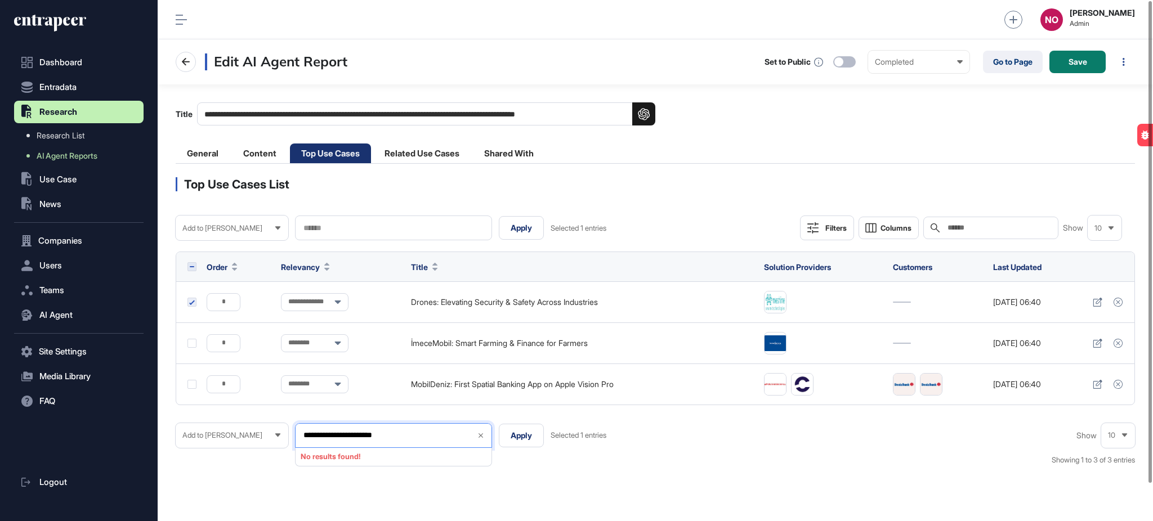
type input "**********"
